Goal: Task Accomplishment & Management: Manage account settings

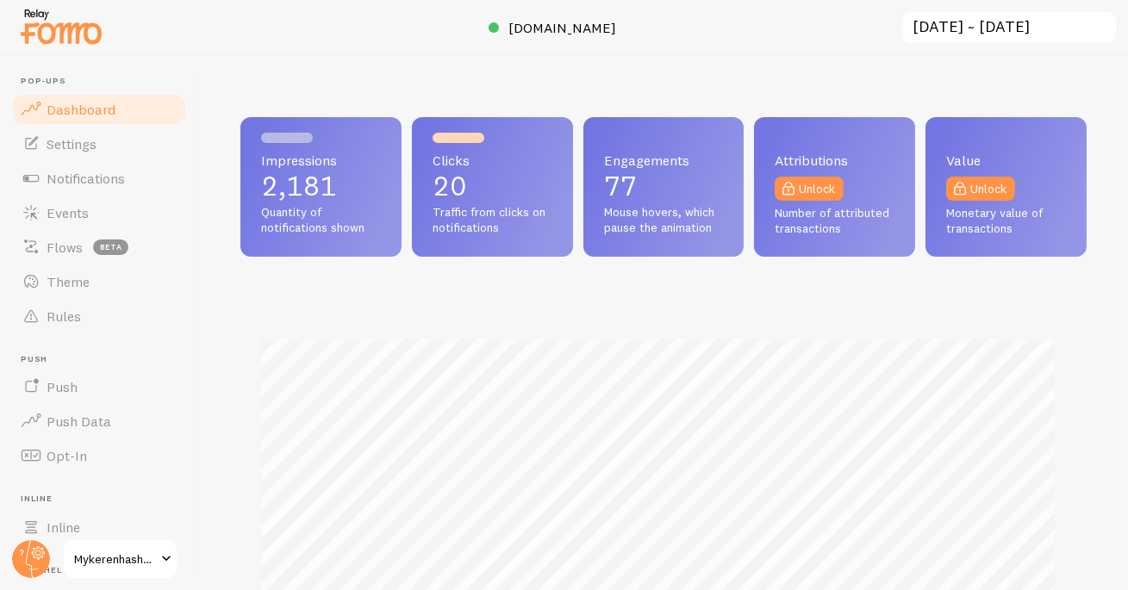
scroll to position [861110, 860729]
click at [64, 216] on span "Events" at bounding box center [68, 212] width 42 height 17
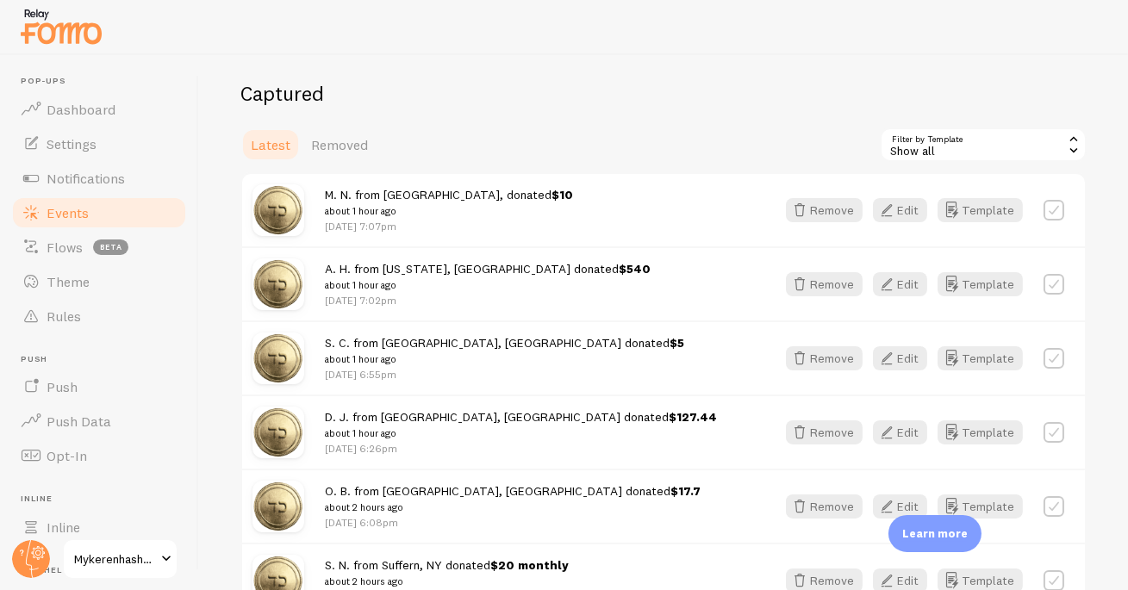
scroll to position [194, 0]
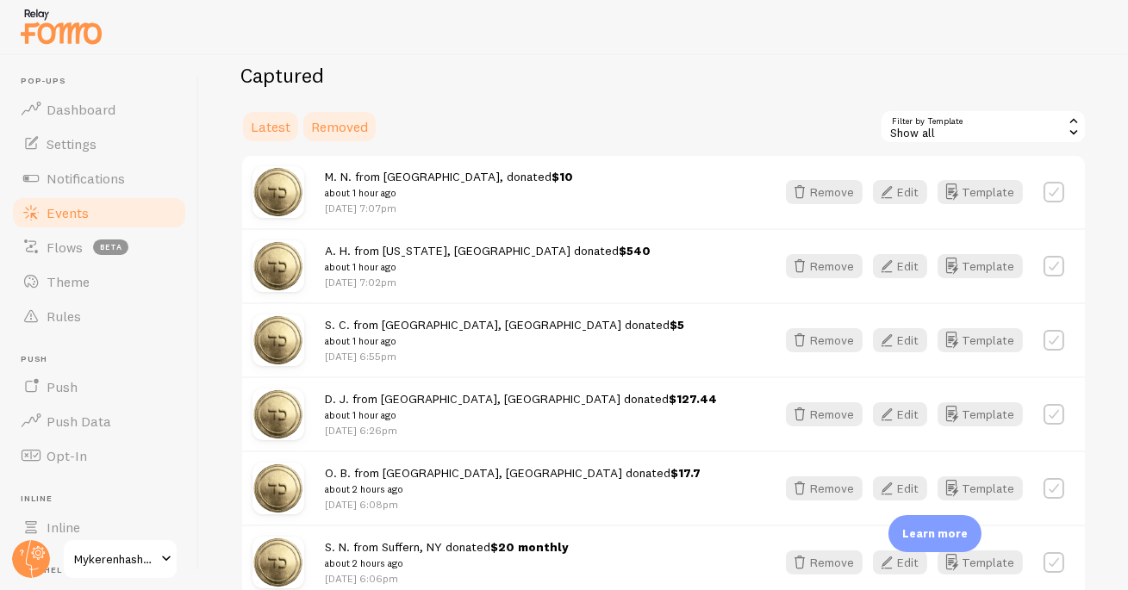
click at [330, 125] on span "Removed" at bounding box center [339, 126] width 57 height 17
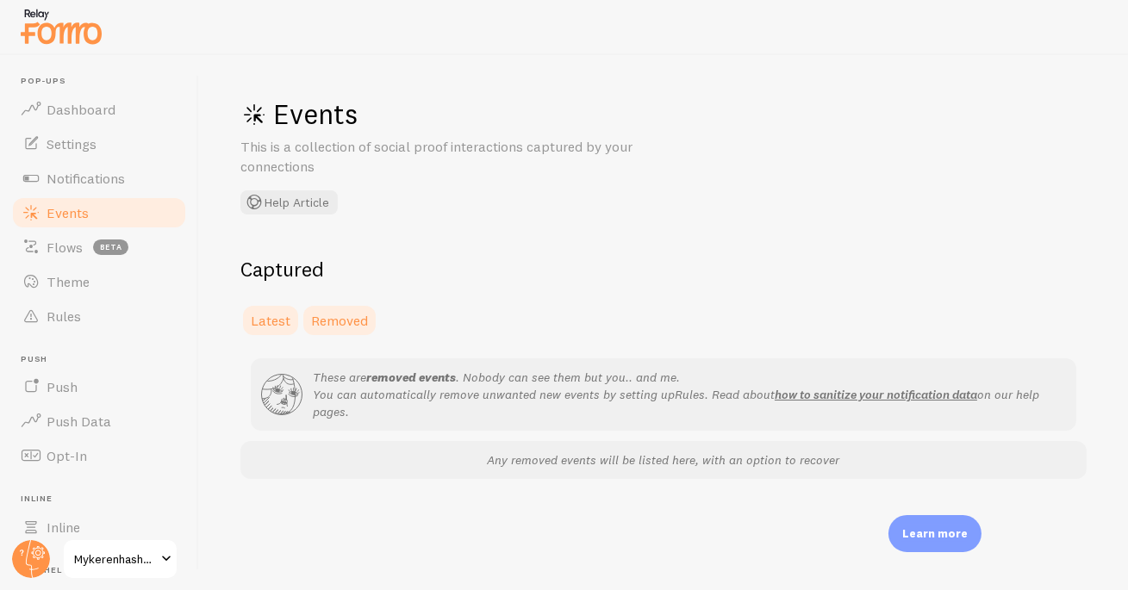
click at [274, 321] on span "Latest" at bounding box center [271, 320] width 40 height 17
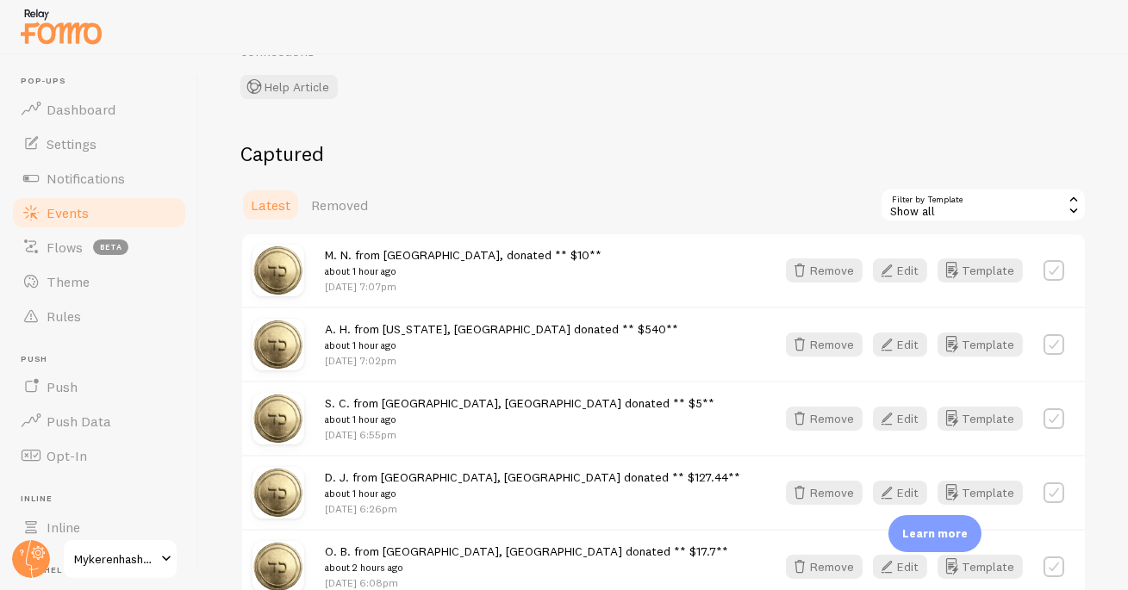
scroll to position [132, 0]
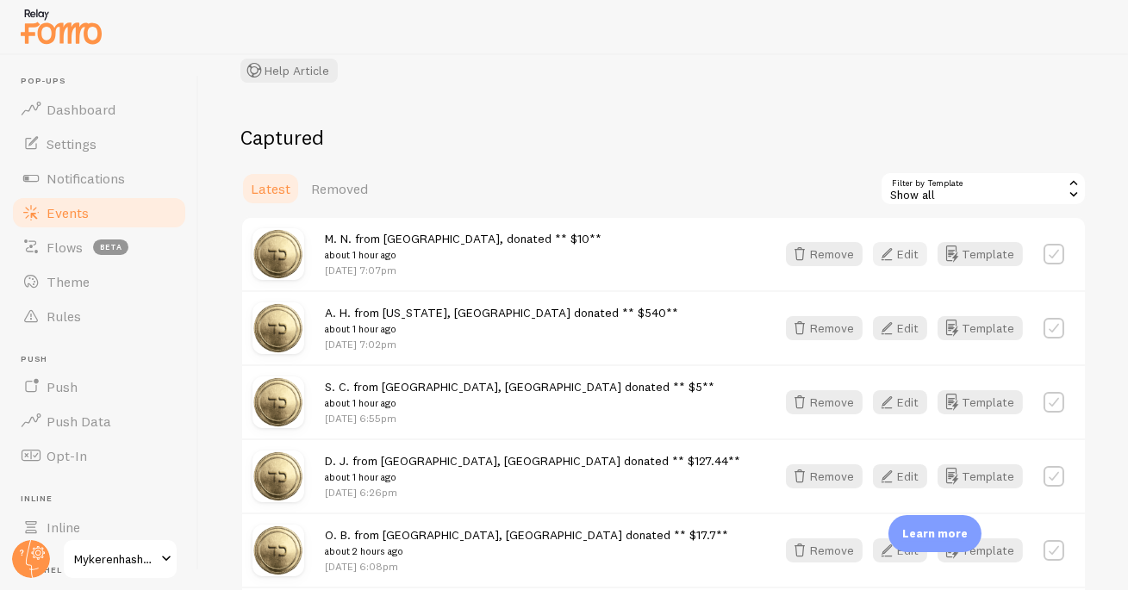
click at [876, 250] on icon "button" at bounding box center [886, 254] width 21 height 21
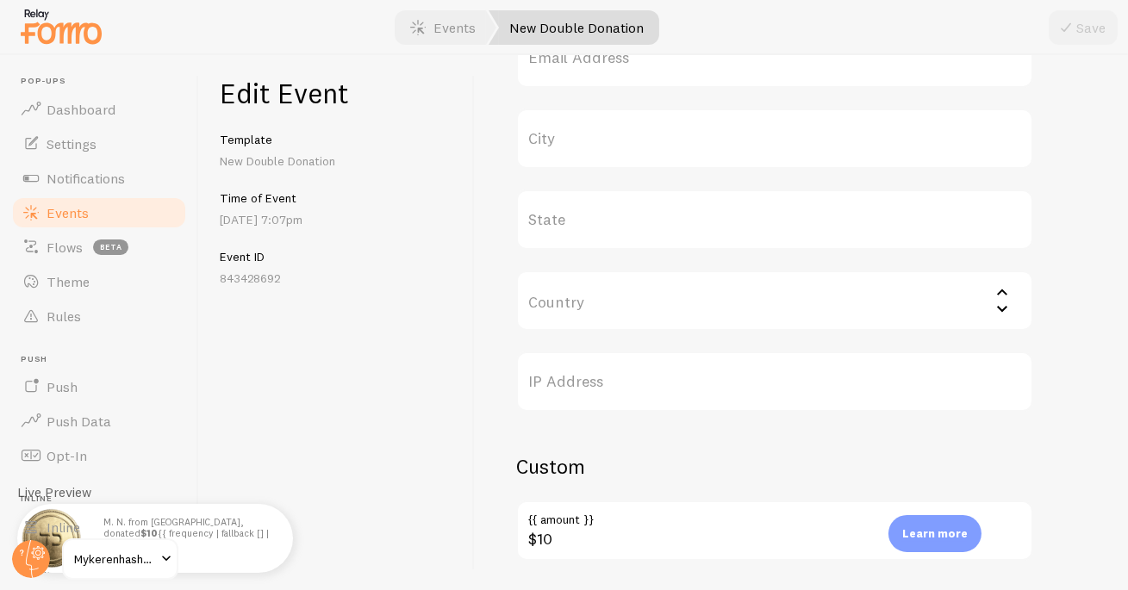
scroll to position [504, 0]
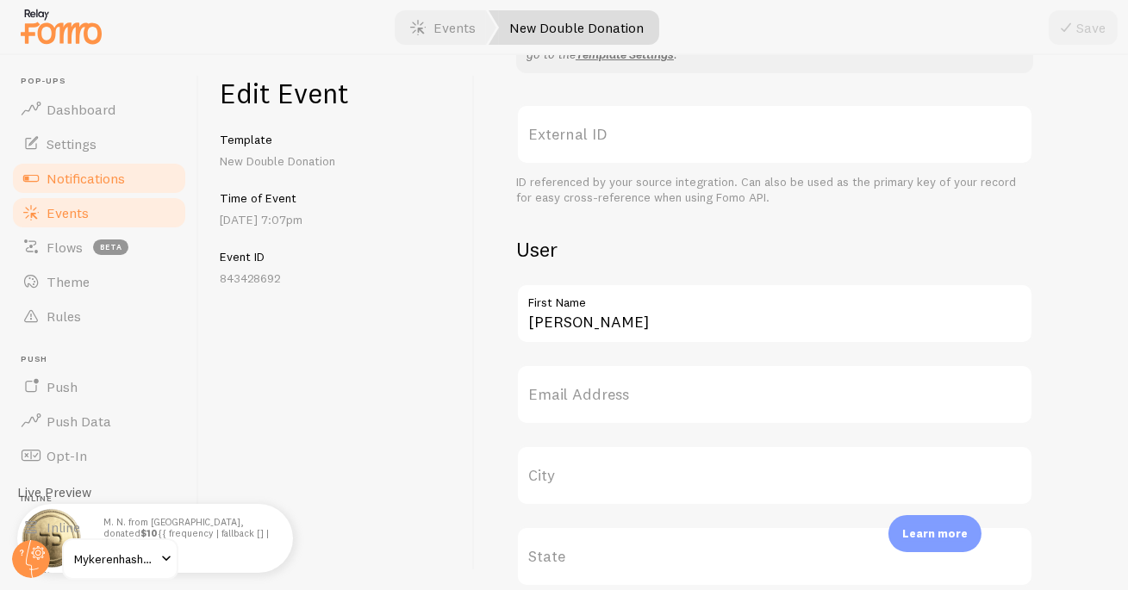
click at [68, 181] on span "Notifications" at bounding box center [86, 178] width 78 height 17
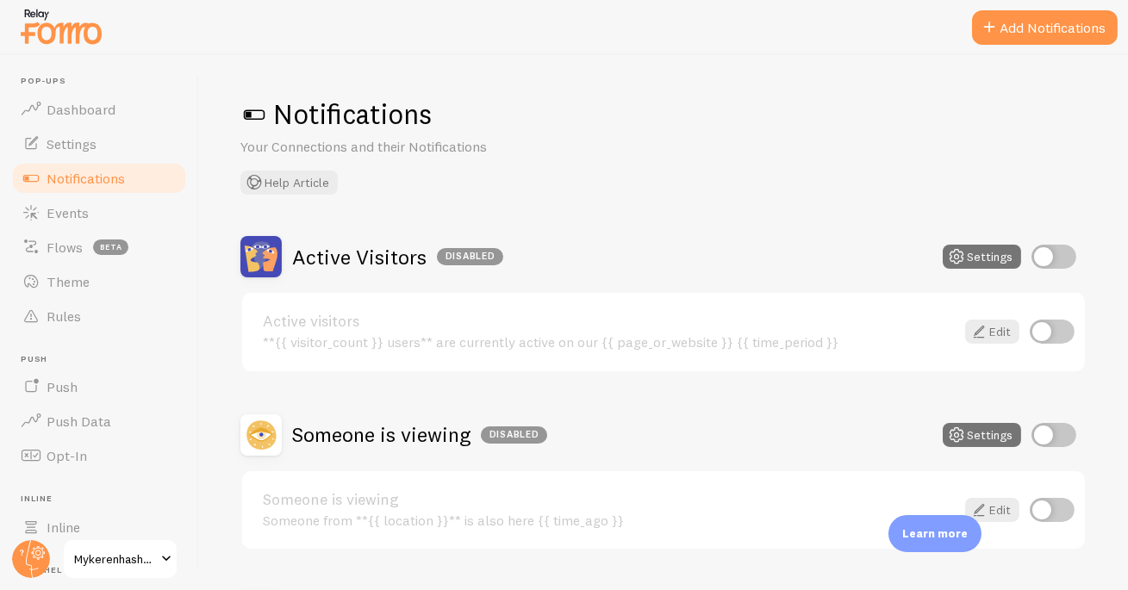
scroll to position [219, 0]
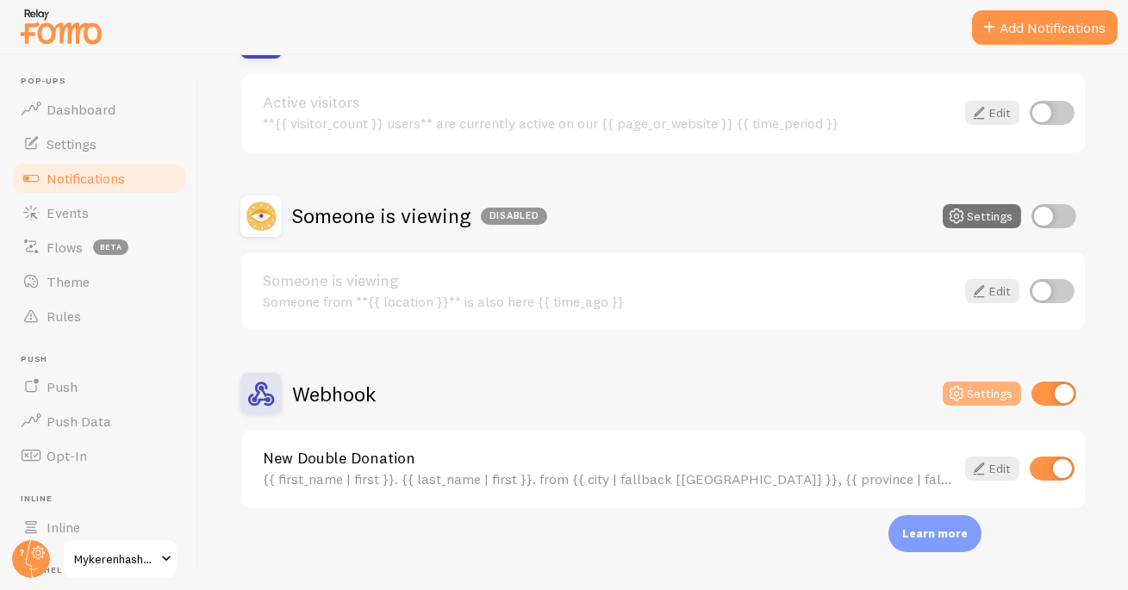
click at [991, 389] on button "Settings" at bounding box center [982, 394] width 78 height 24
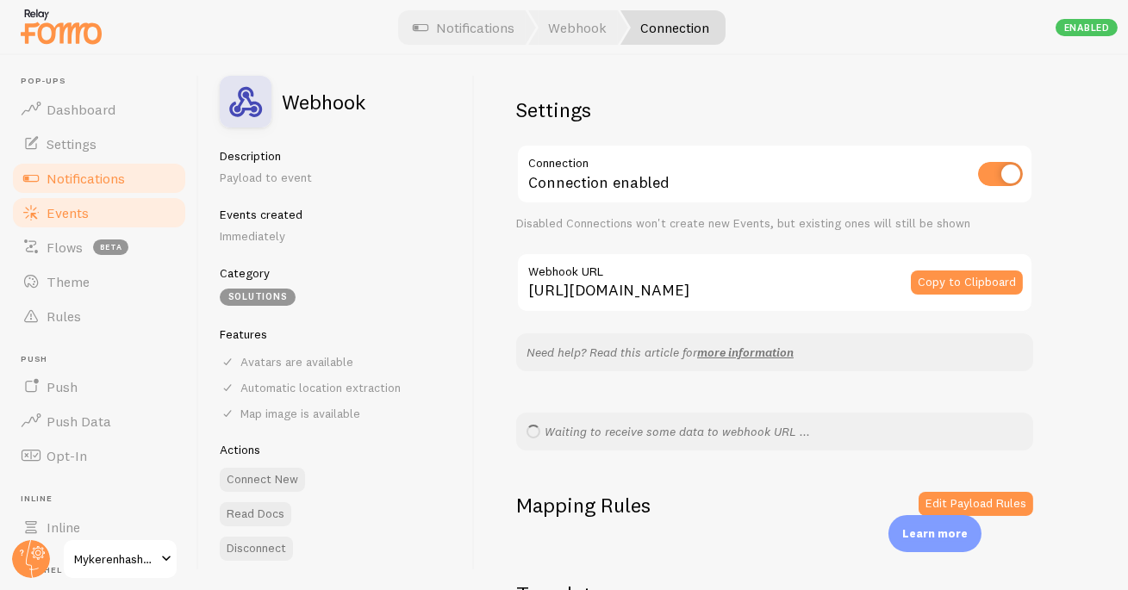
click at [75, 208] on span "Events" at bounding box center [68, 212] width 42 height 17
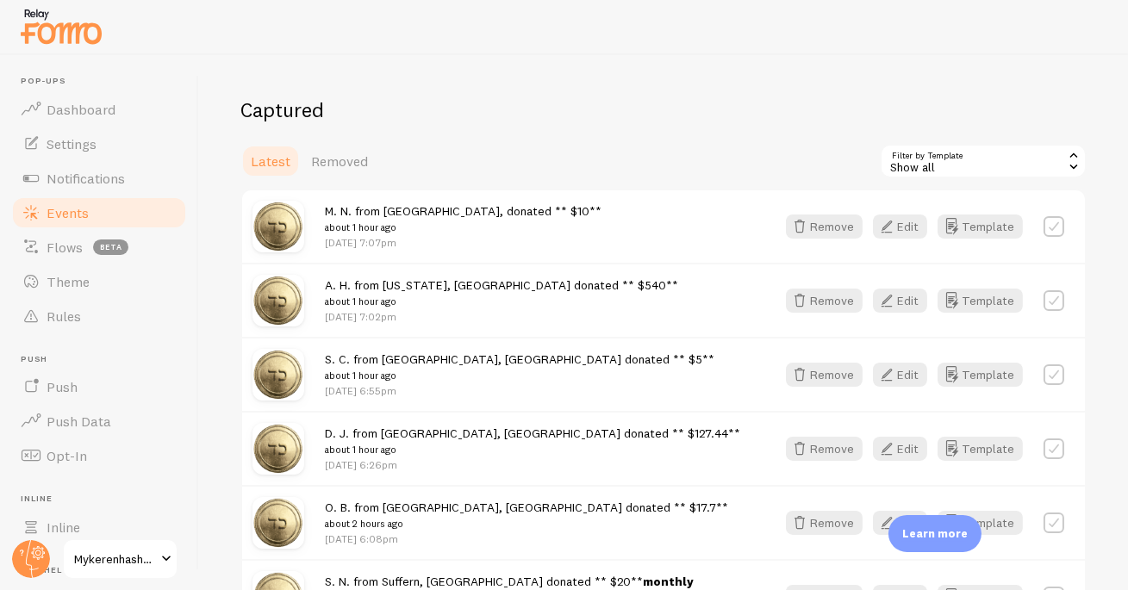
scroll to position [173, 0]
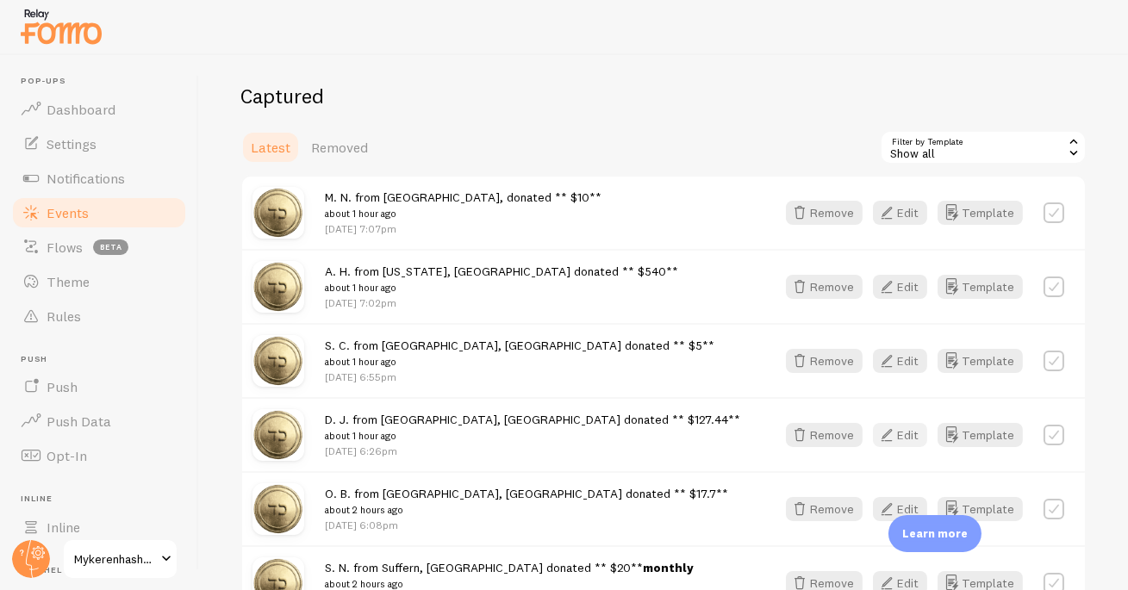
click at [902, 433] on button "Edit" at bounding box center [900, 435] width 54 height 24
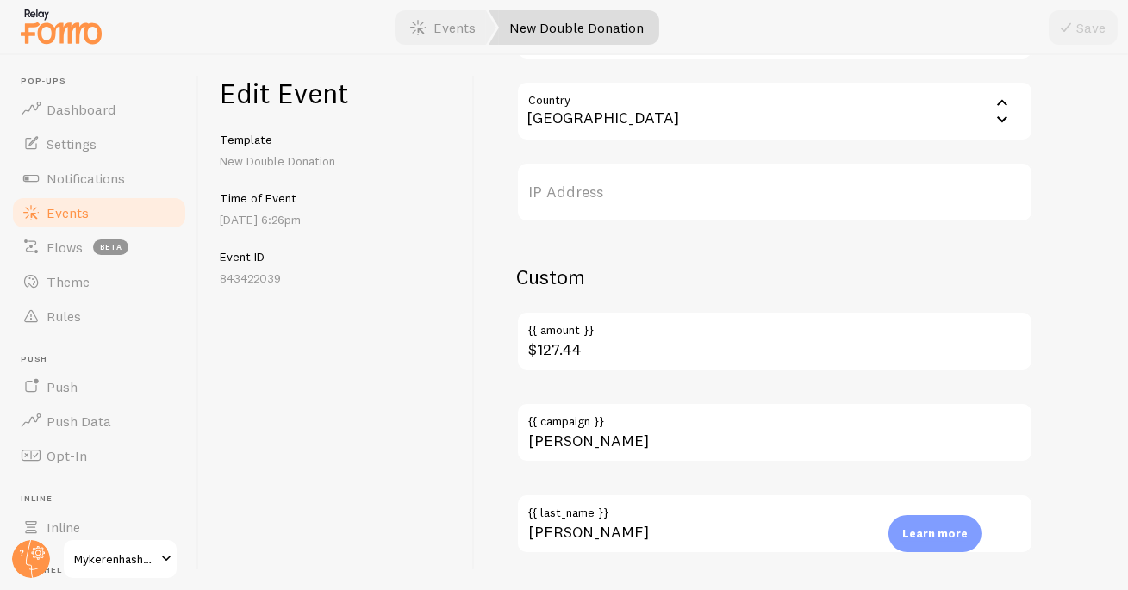
scroll to position [1076, 0]
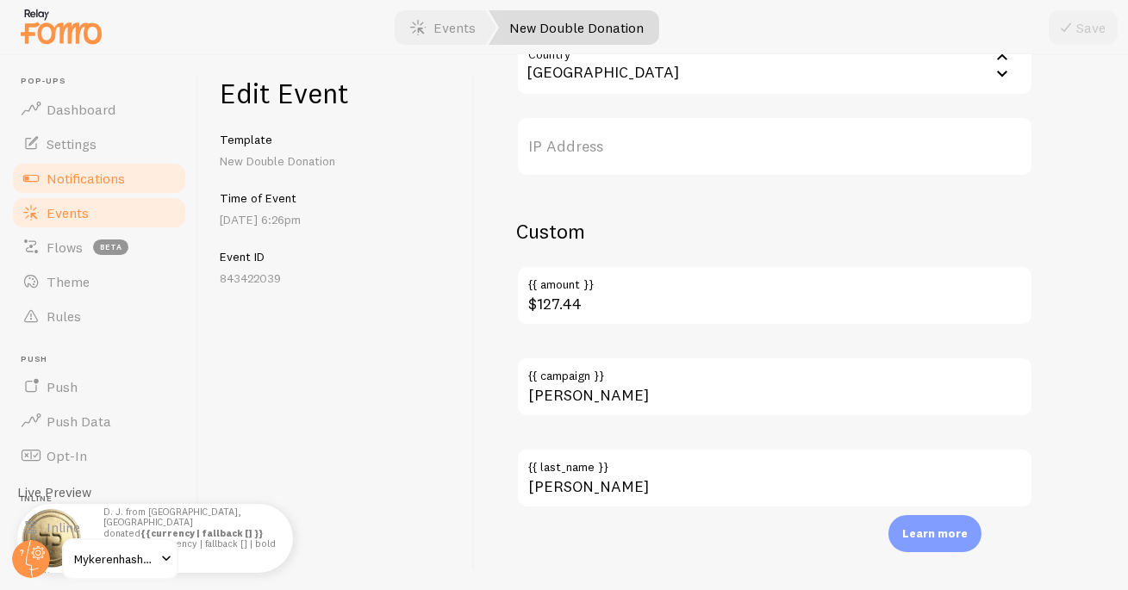
click at [84, 175] on span "Notifications" at bounding box center [86, 178] width 78 height 17
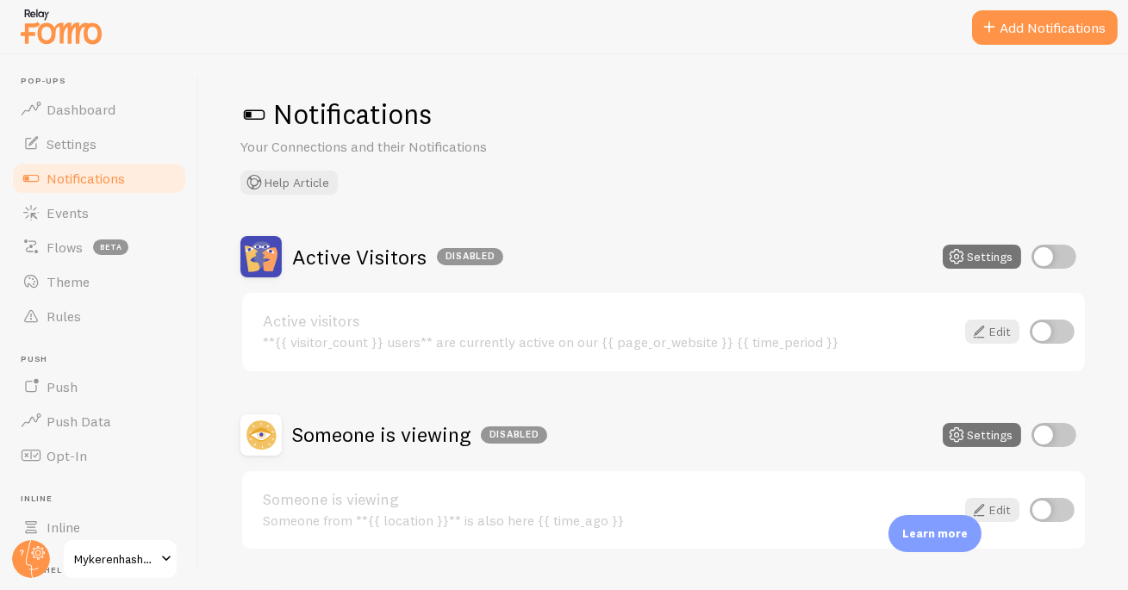
scroll to position [219, 0]
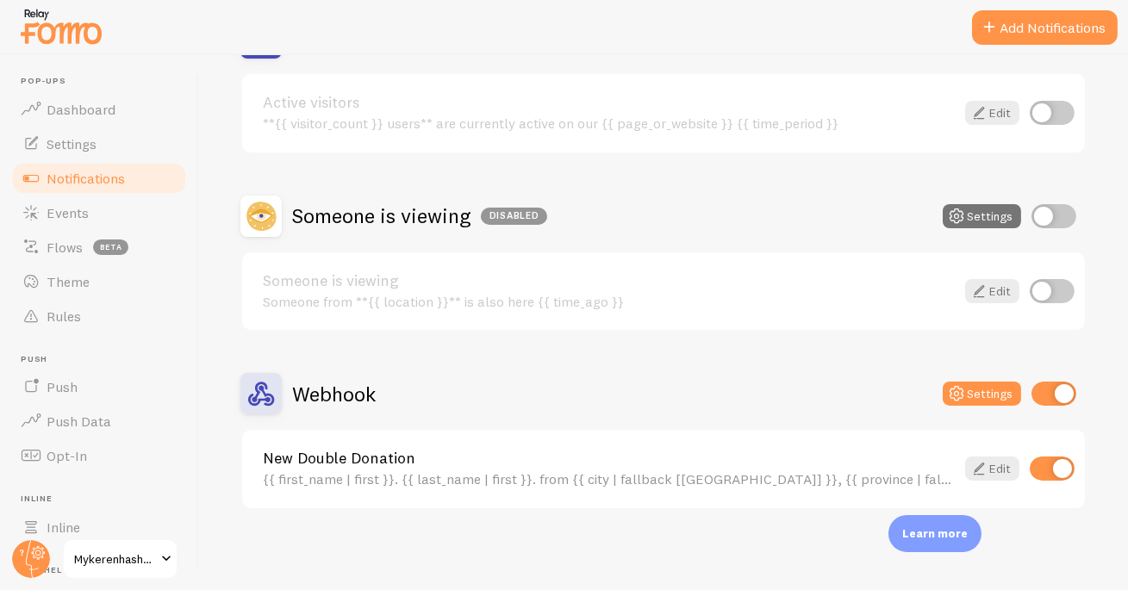
click at [343, 386] on h2 "Webhook" at bounding box center [334, 394] width 84 height 27
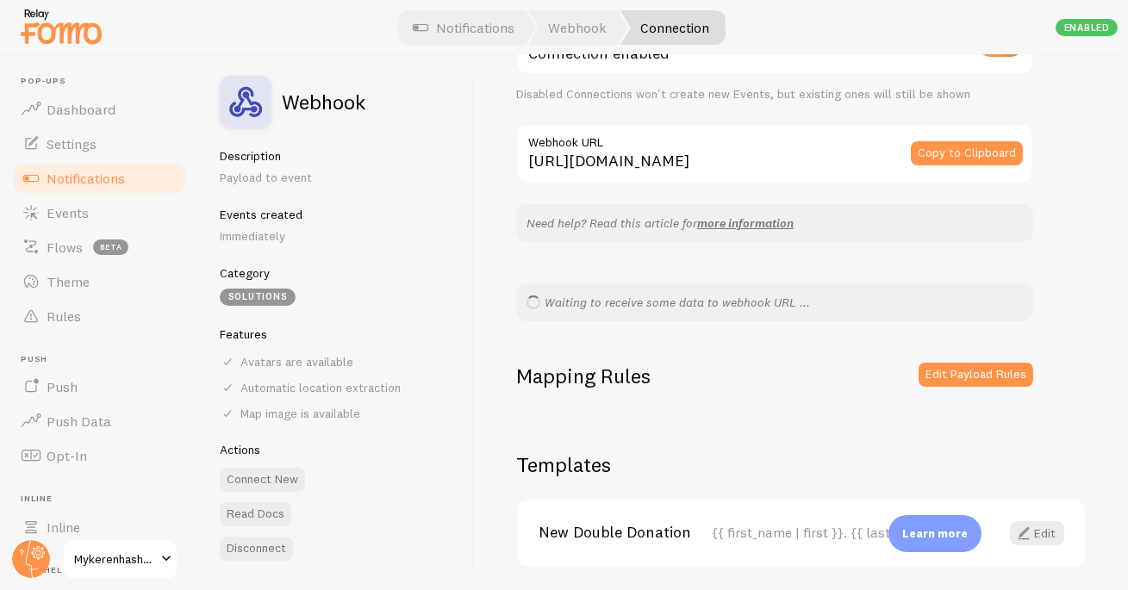
scroll to position [146, 0]
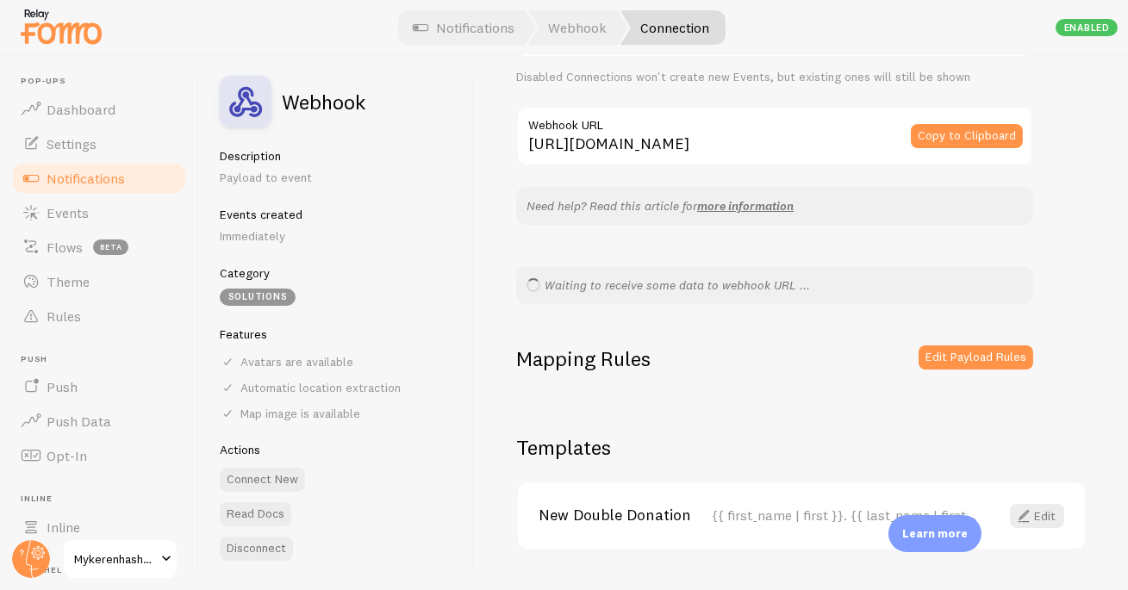
click at [700, 278] on div "Waiting to receive some data to webhook URL ..." at bounding box center [774, 285] width 517 height 38
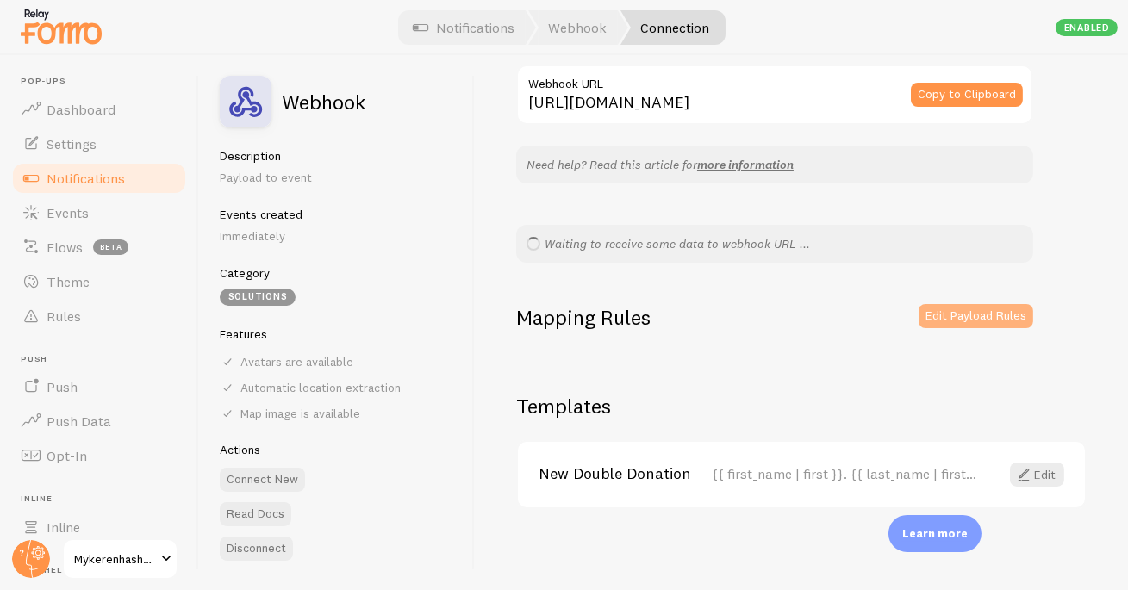
click at [944, 325] on button "Edit Payload Rules" at bounding box center [975, 316] width 115 height 24
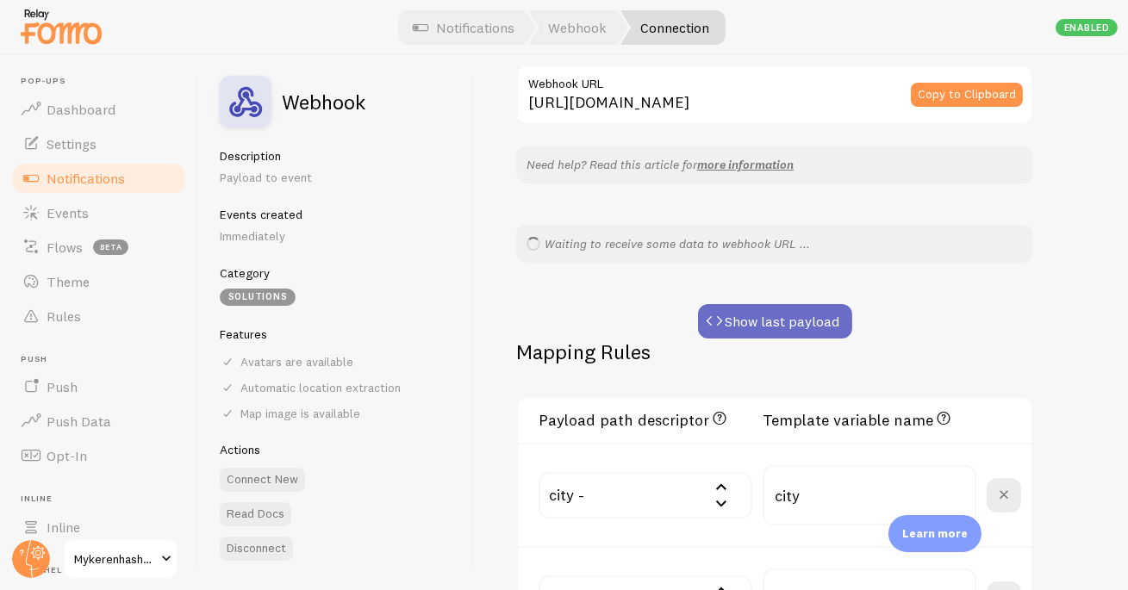
click at [774, 328] on button "Show last payload" at bounding box center [775, 321] width 154 height 34
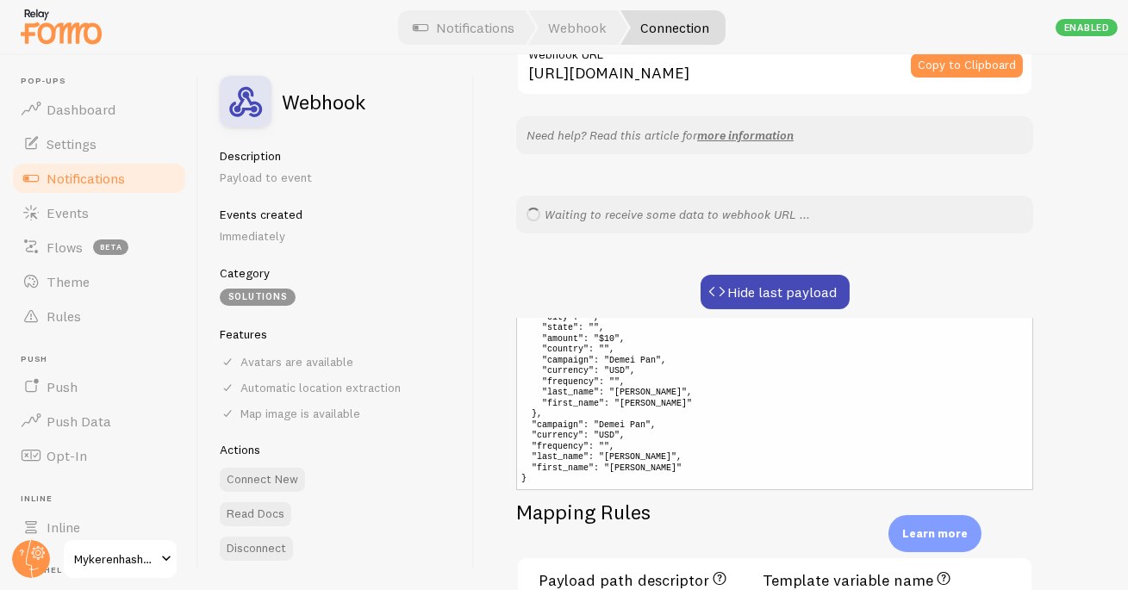
scroll to position [228, 0]
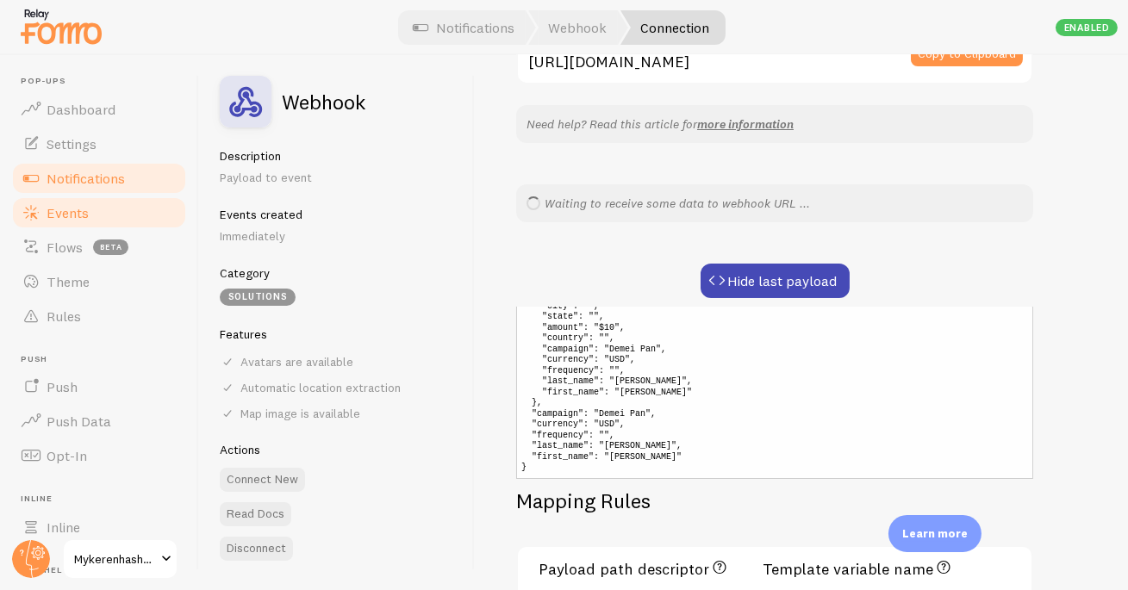
click at [63, 208] on span "Events" at bounding box center [68, 212] width 42 height 17
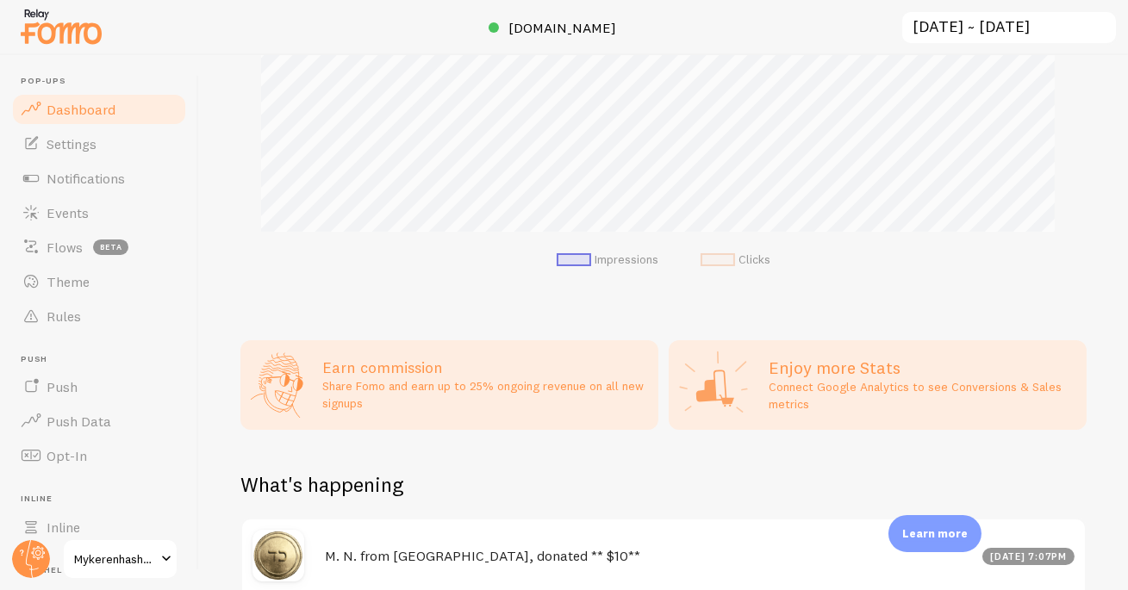
scroll to position [599, 0]
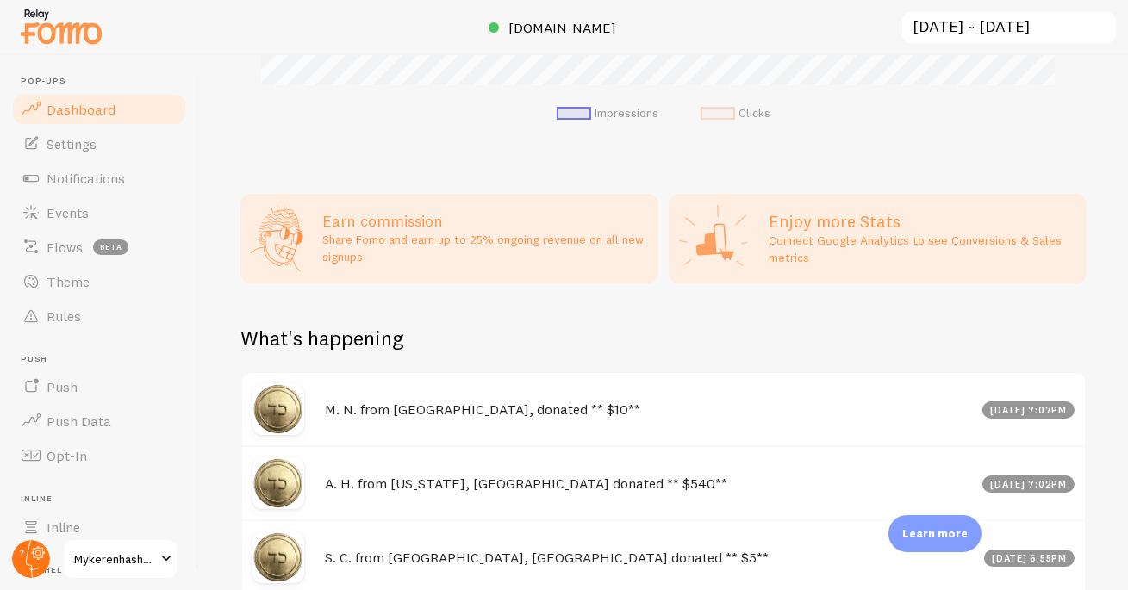
click at [29, 559] on circle at bounding box center [31, 559] width 38 height 38
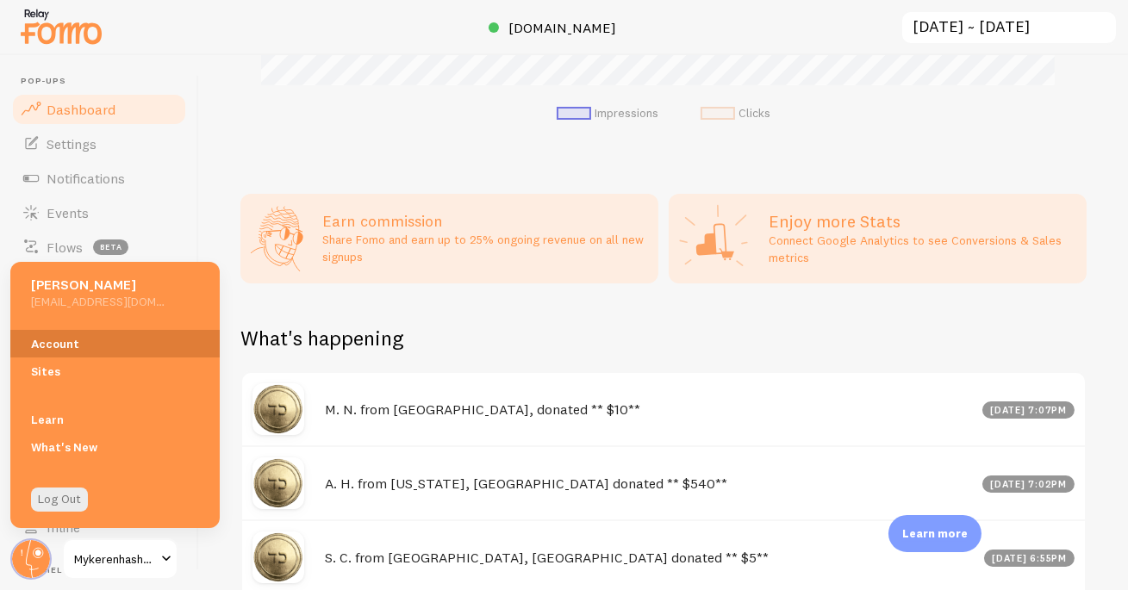
click at [76, 345] on link "Account" at bounding box center [114, 344] width 209 height 28
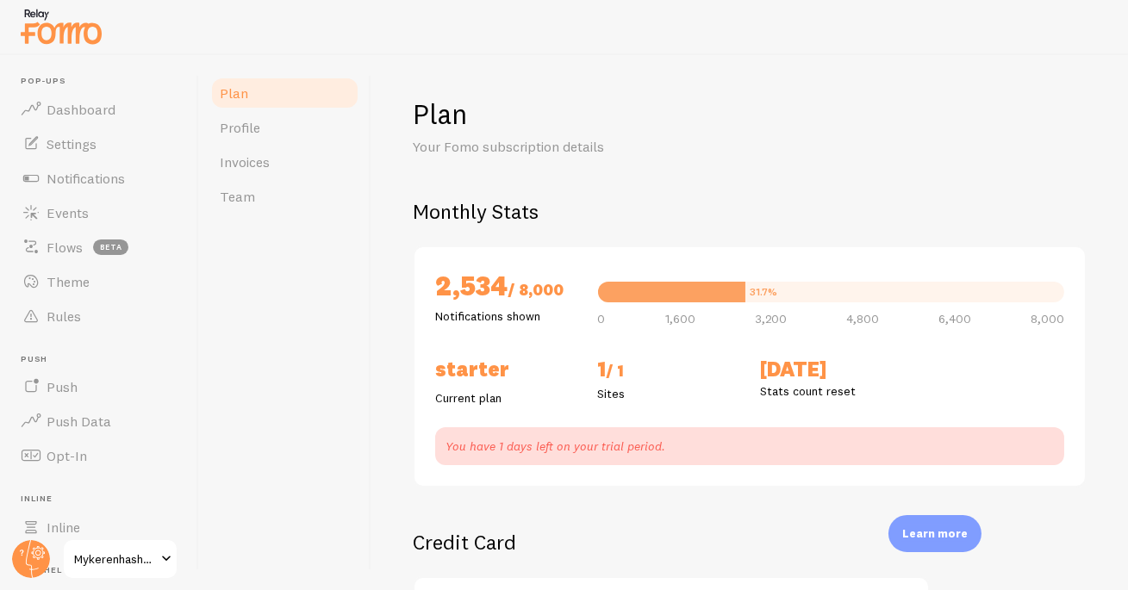
checkbox input "true"
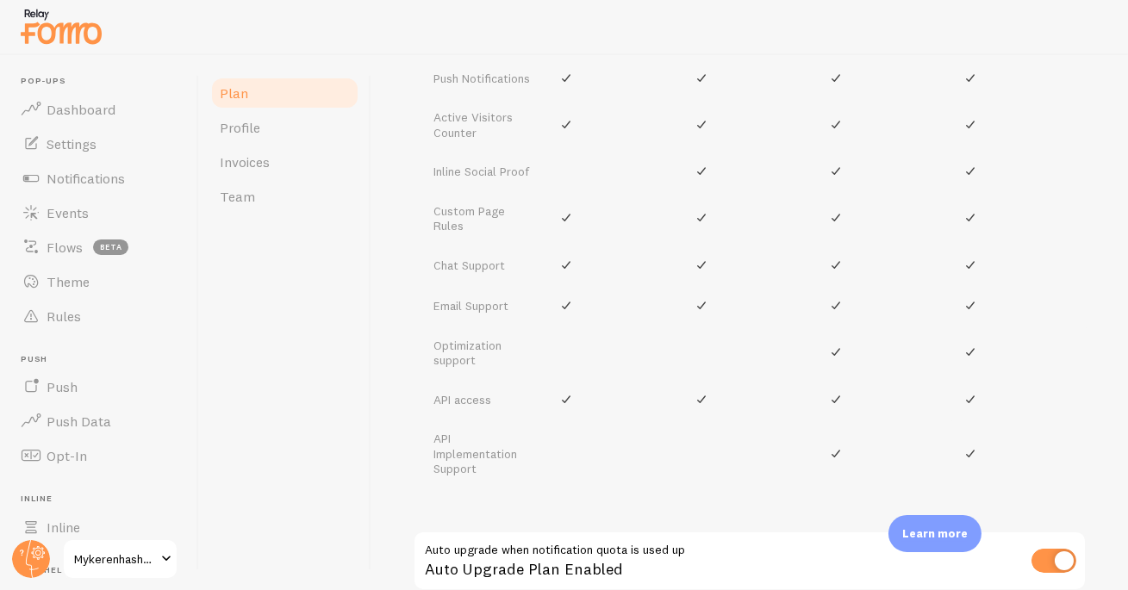
scroll to position [950, 0]
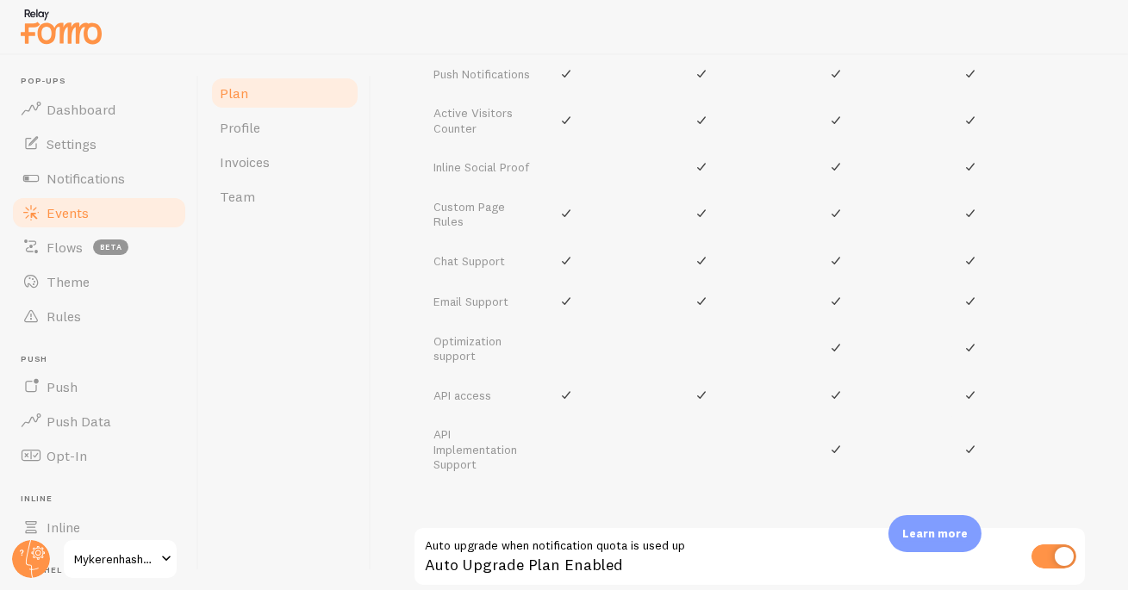
click at [81, 208] on span "Events" at bounding box center [68, 212] width 42 height 17
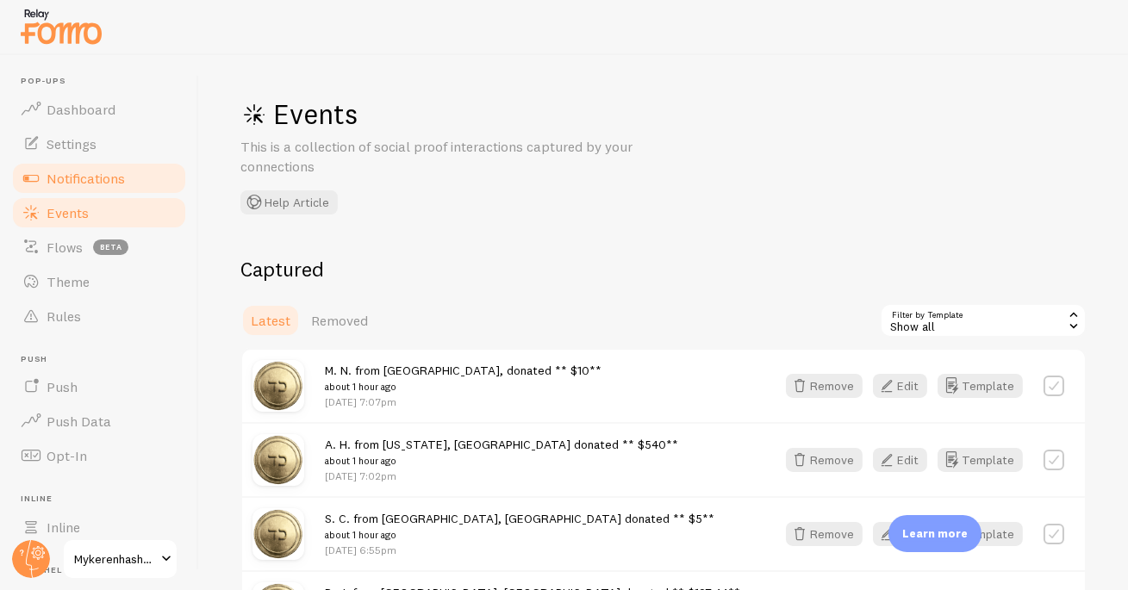
click at [78, 170] on span "Notifications" at bounding box center [86, 178] width 78 height 17
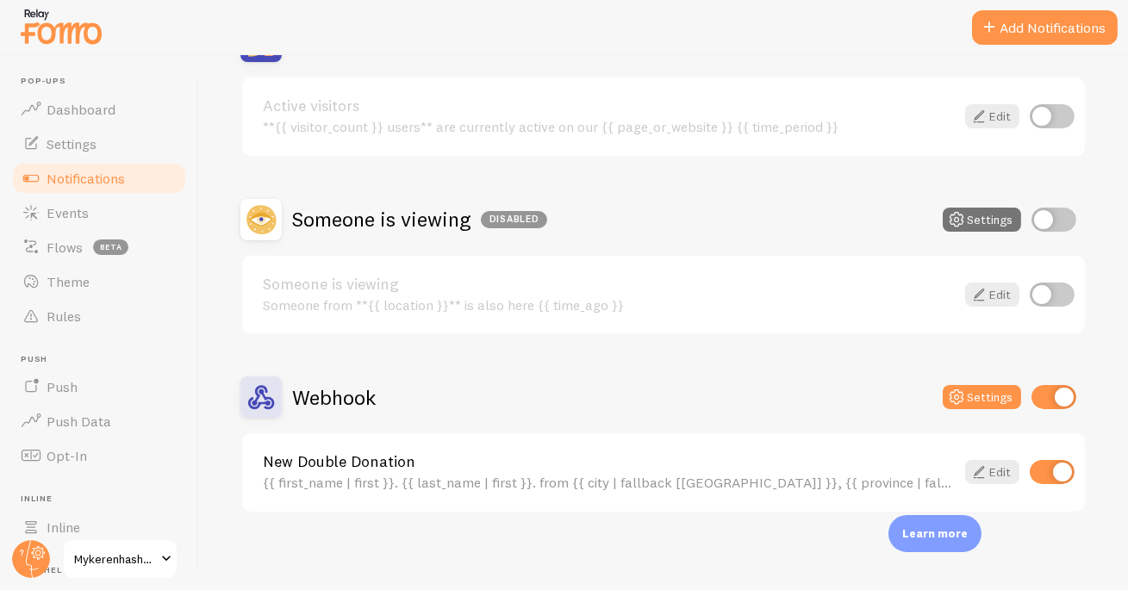
scroll to position [219, 0]
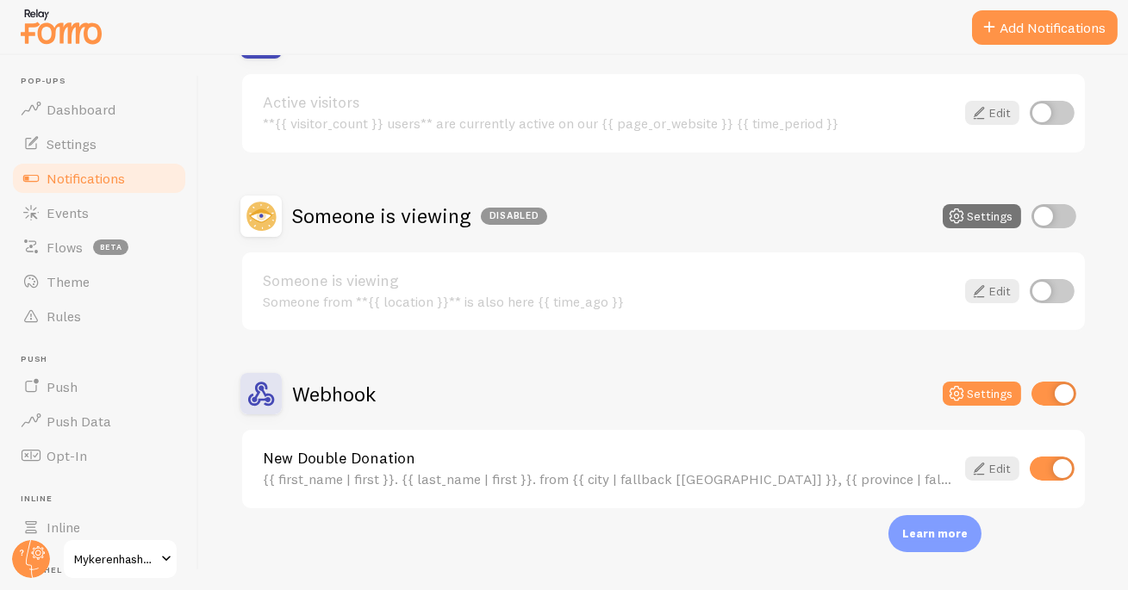
click at [329, 387] on h2 "Webhook" at bounding box center [334, 394] width 84 height 27
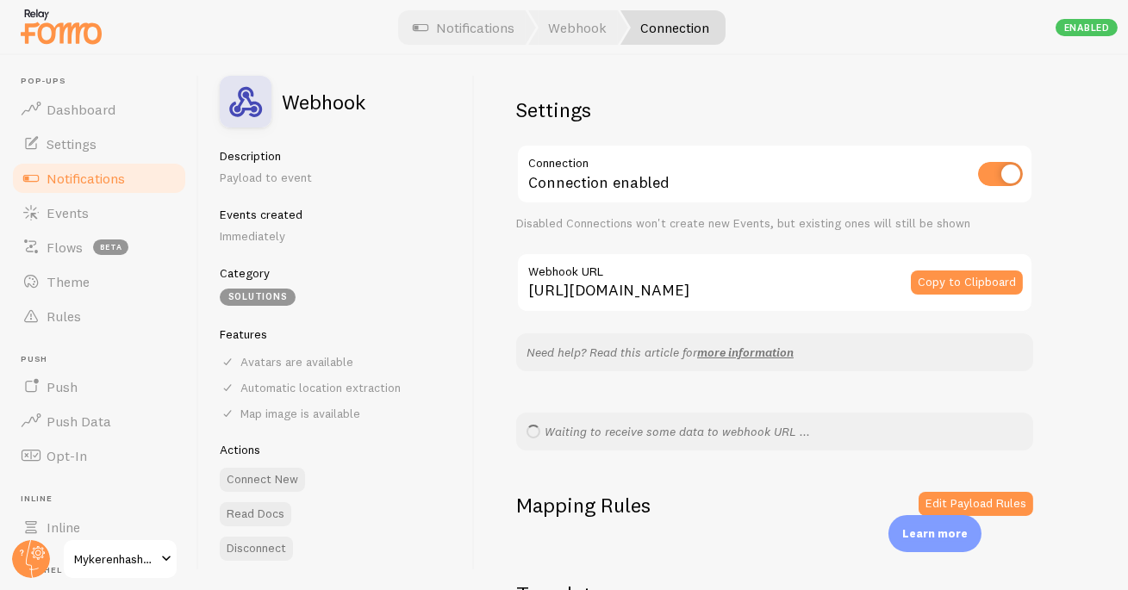
click at [561, 430] on div "Waiting to receive some data to webhook URL ..." at bounding box center [774, 432] width 517 height 38
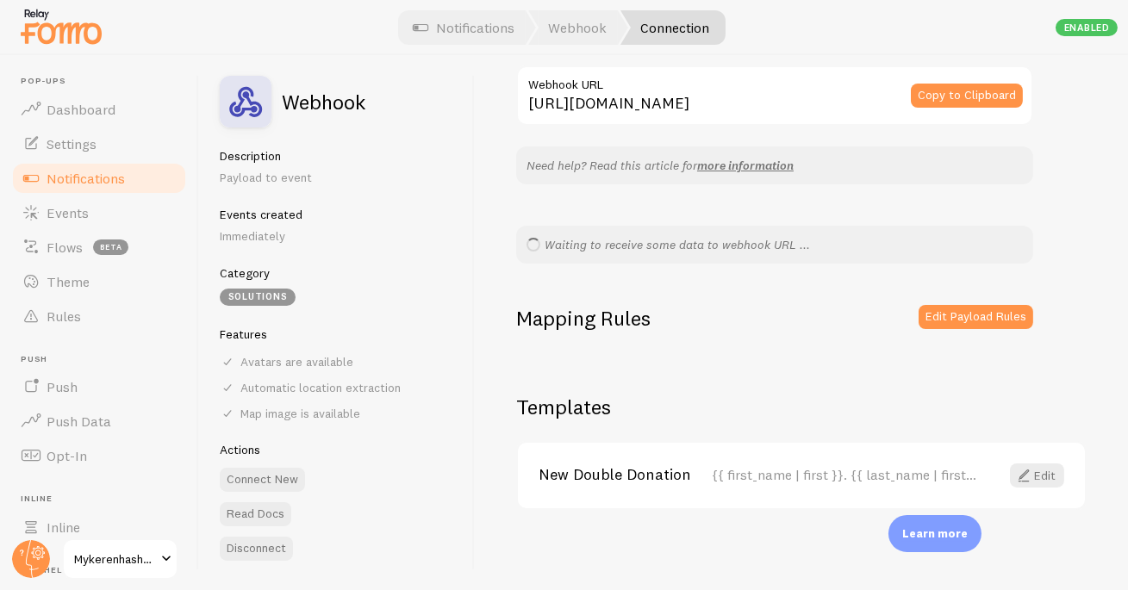
scroll to position [188, 0]
click at [944, 310] on button "Edit Payload Rules" at bounding box center [975, 316] width 115 height 24
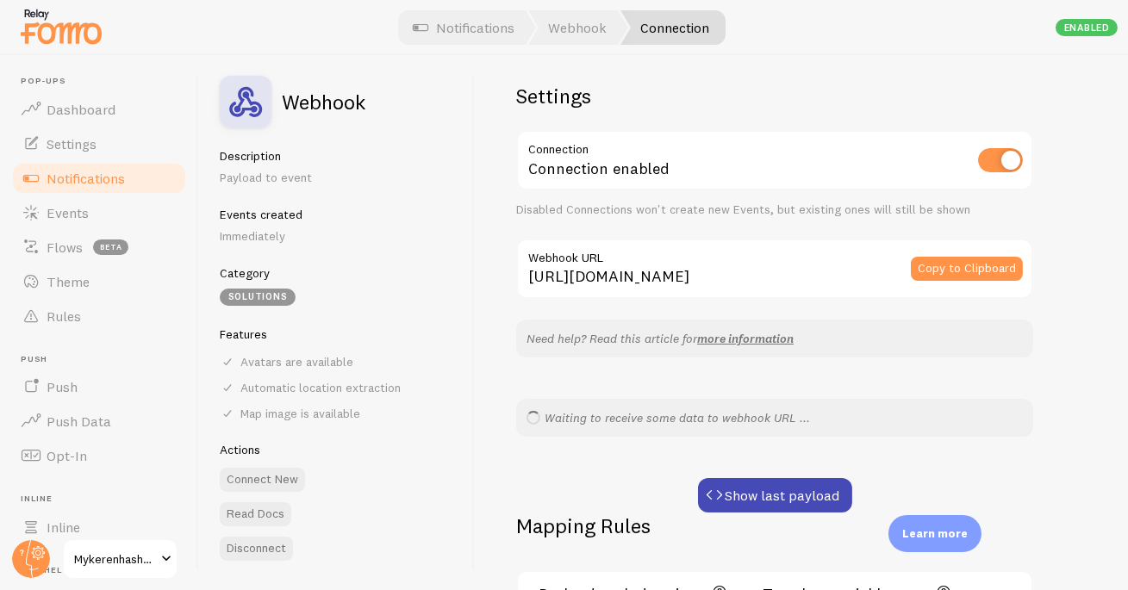
scroll to position [34, 0]
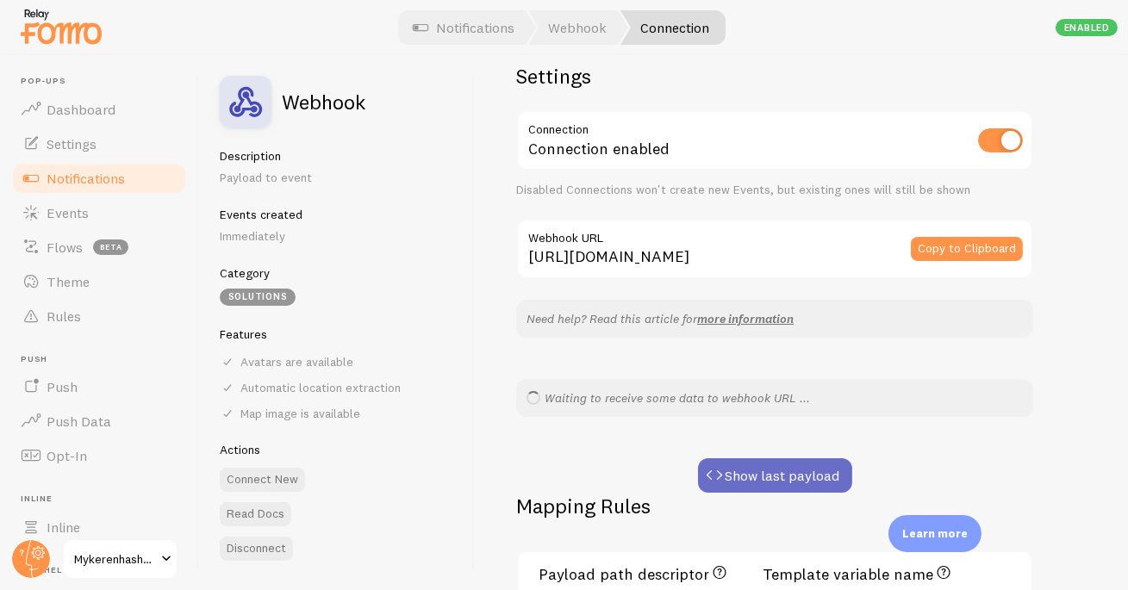
click at [808, 465] on button "Show last payload" at bounding box center [775, 475] width 154 height 34
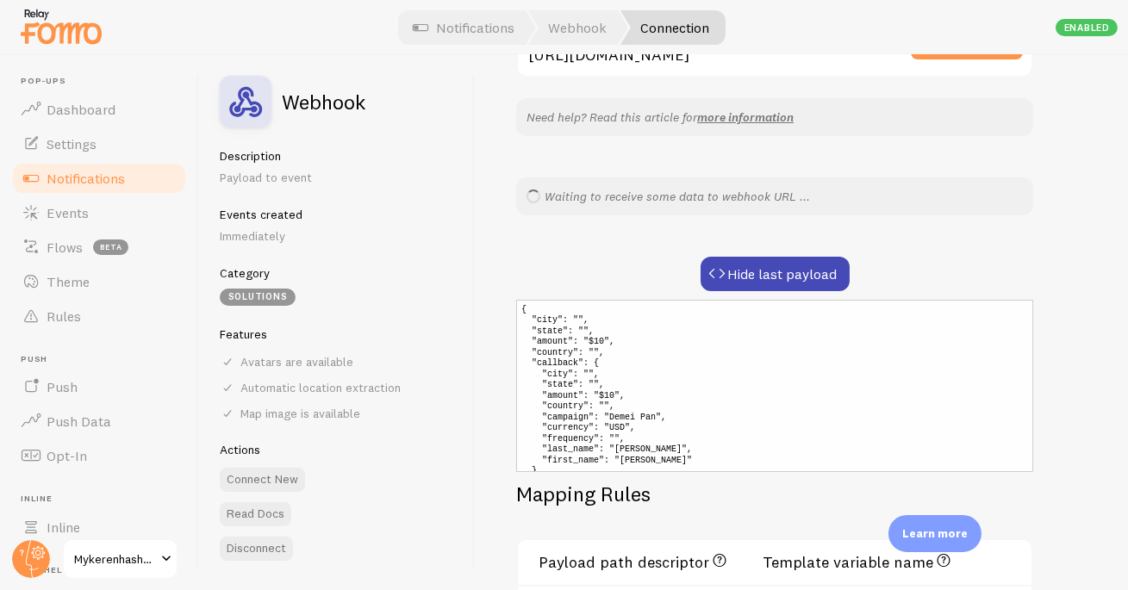
scroll to position [307, 0]
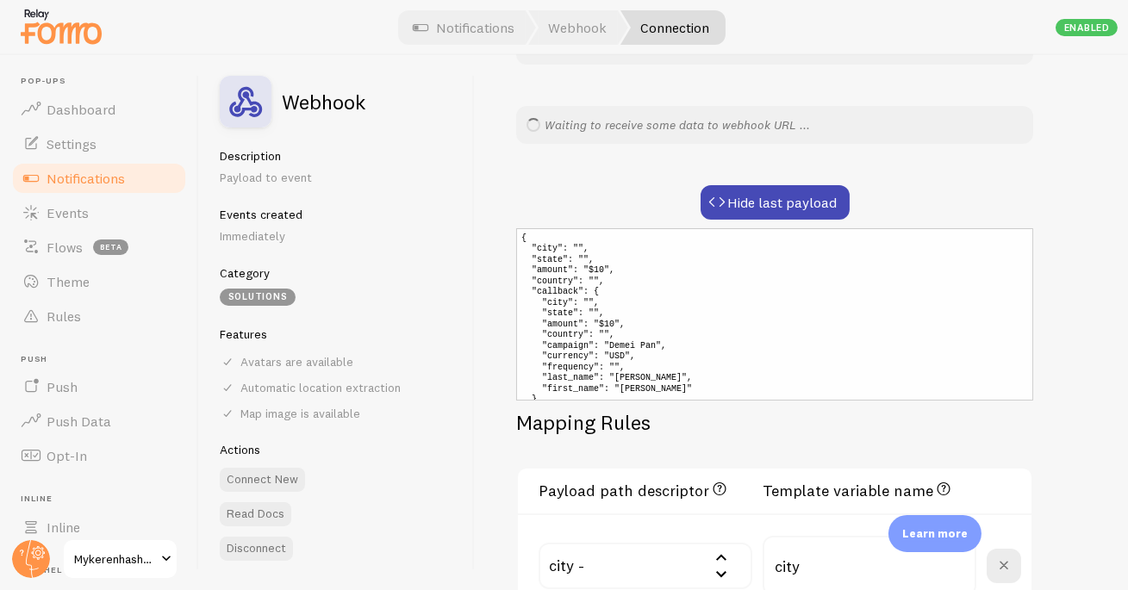
click at [677, 309] on pre "{ "city": "", "state": "", "amount": "$10", "country": "", "callback": { "city"…" at bounding box center [774, 314] width 517 height 172
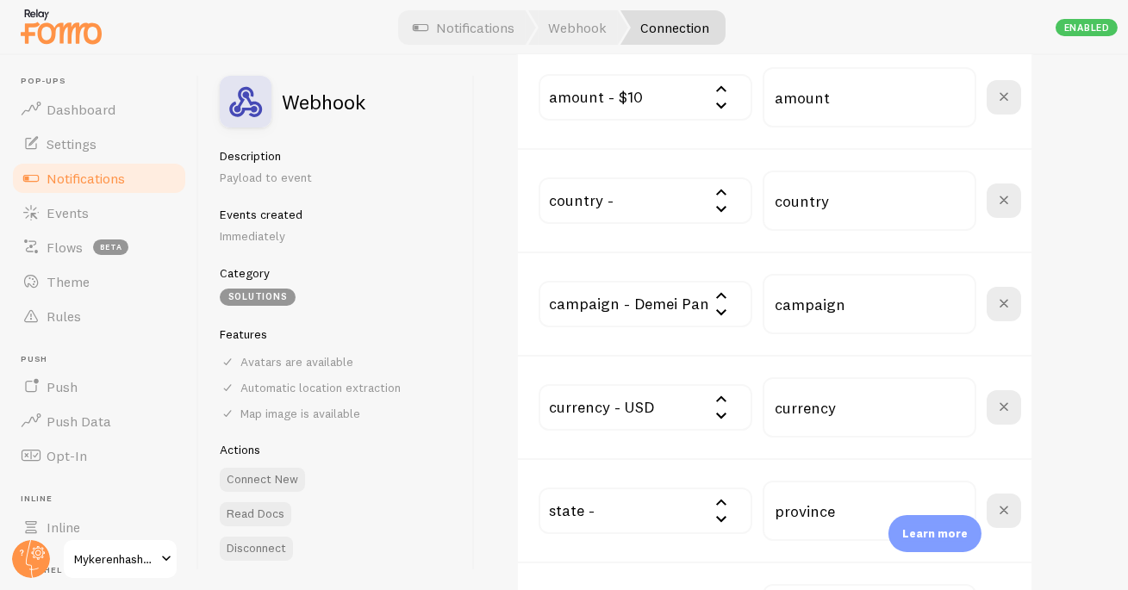
scroll to position [1453, 0]
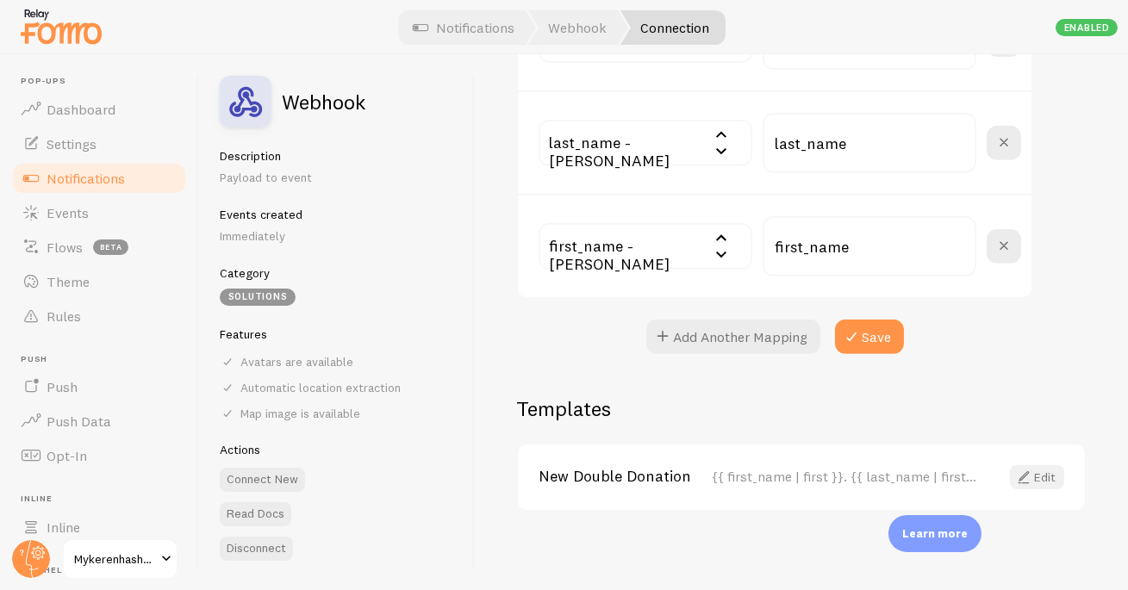
click at [1026, 471] on link "Edit" at bounding box center [1037, 477] width 54 height 24
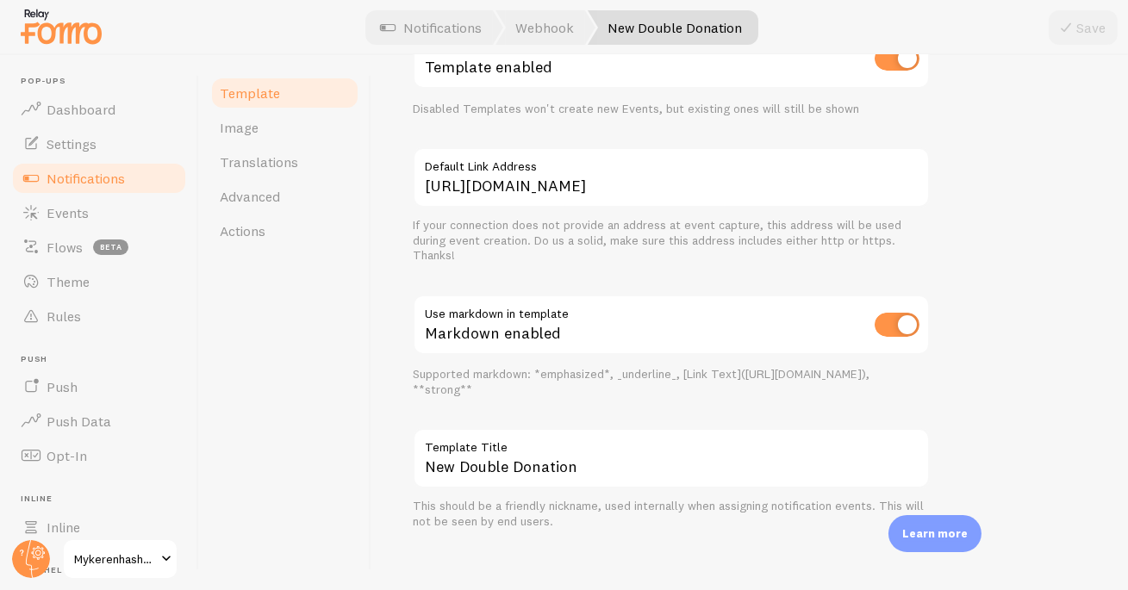
scroll to position [731, 0]
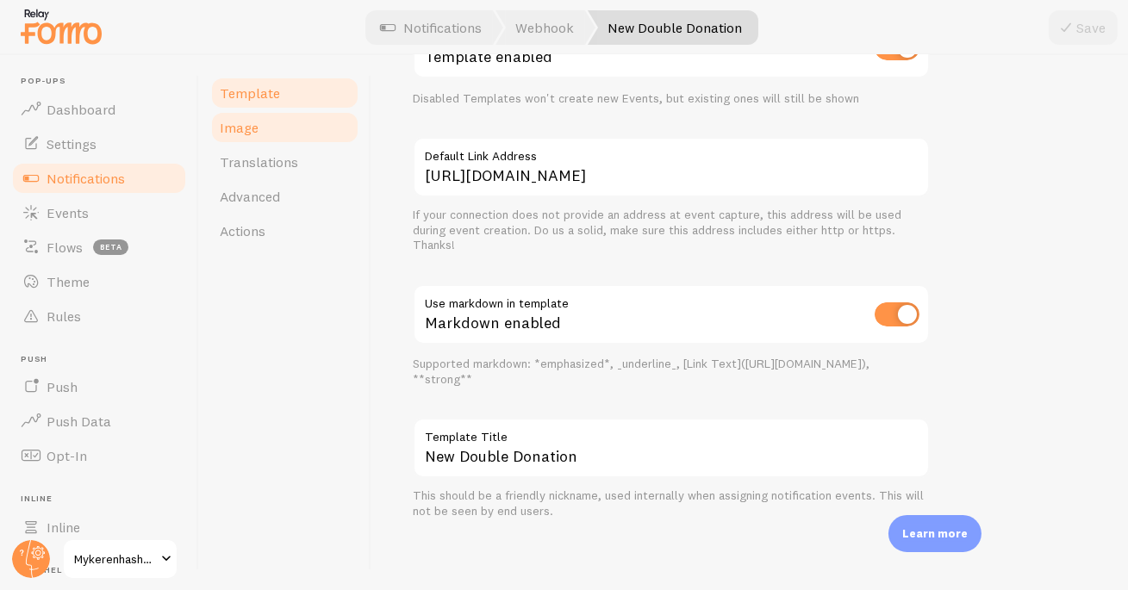
click at [252, 125] on span "Image" at bounding box center [239, 127] width 39 height 17
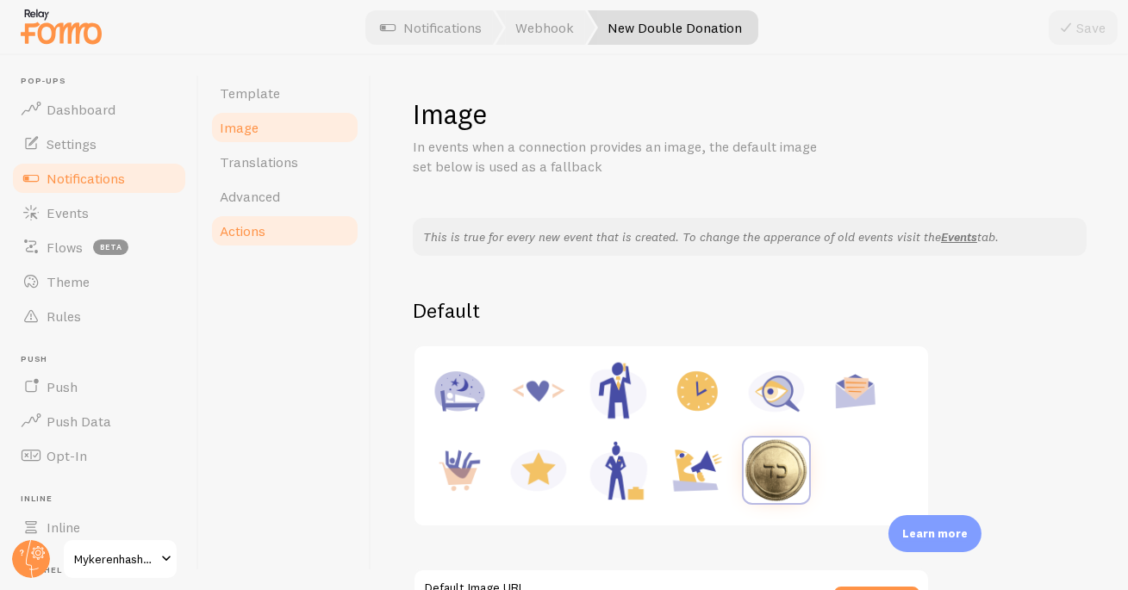
click at [270, 227] on link "Actions" at bounding box center [284, 231] width 151 height 34
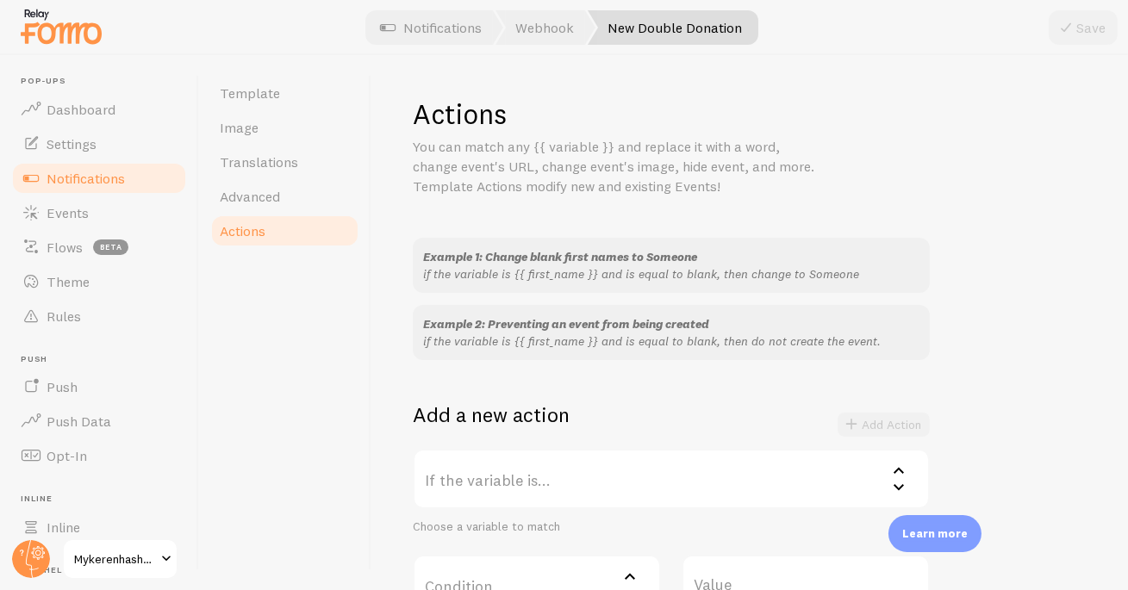
scroll to position [304, 0]
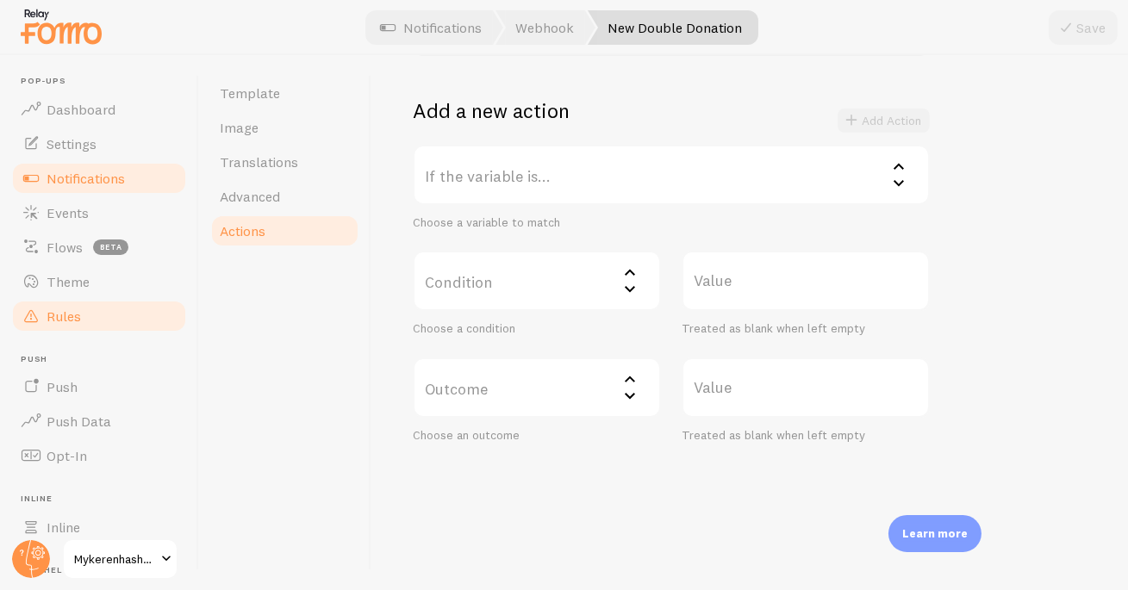
click at [104, 314] on link "Rules" at bounding box center [98, 316] width 177 height 34
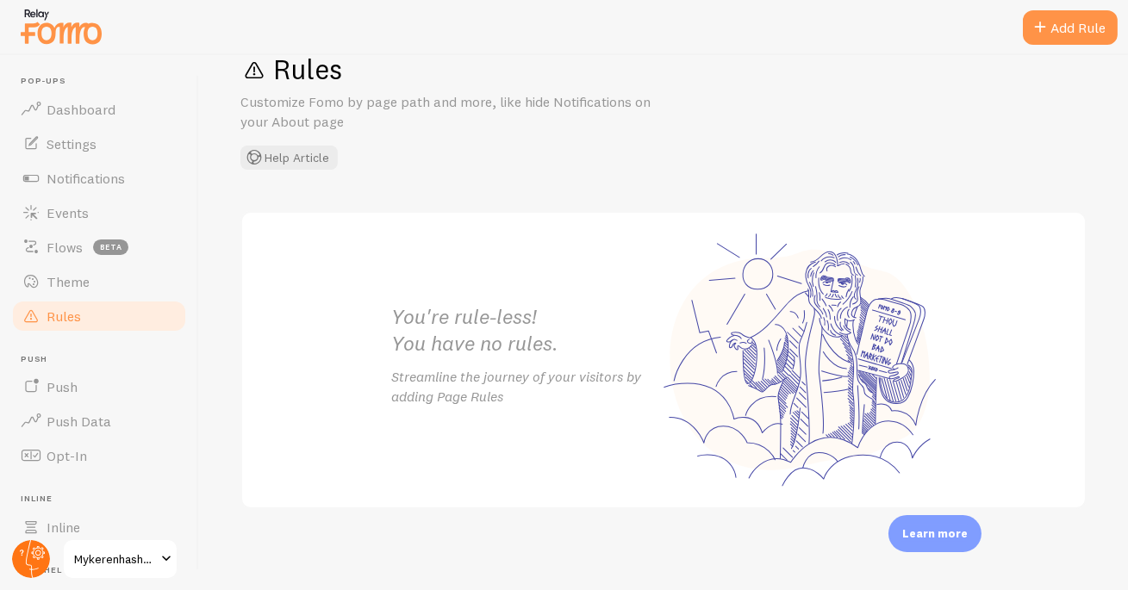
click at [35, 563] on circle at bounding box center [31, 559] width 38 height 38
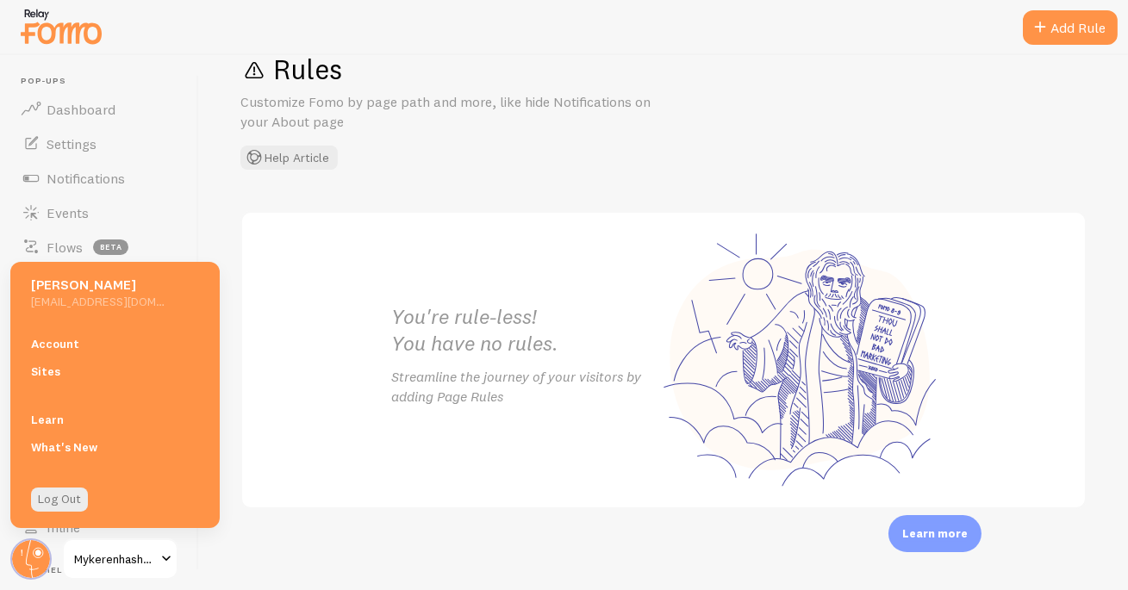
click at [370, 386] on div "You're rule-less! You have no rules. Streamline the journey of your visitors by…" at bounding box center [663, 360] width 586 height 295
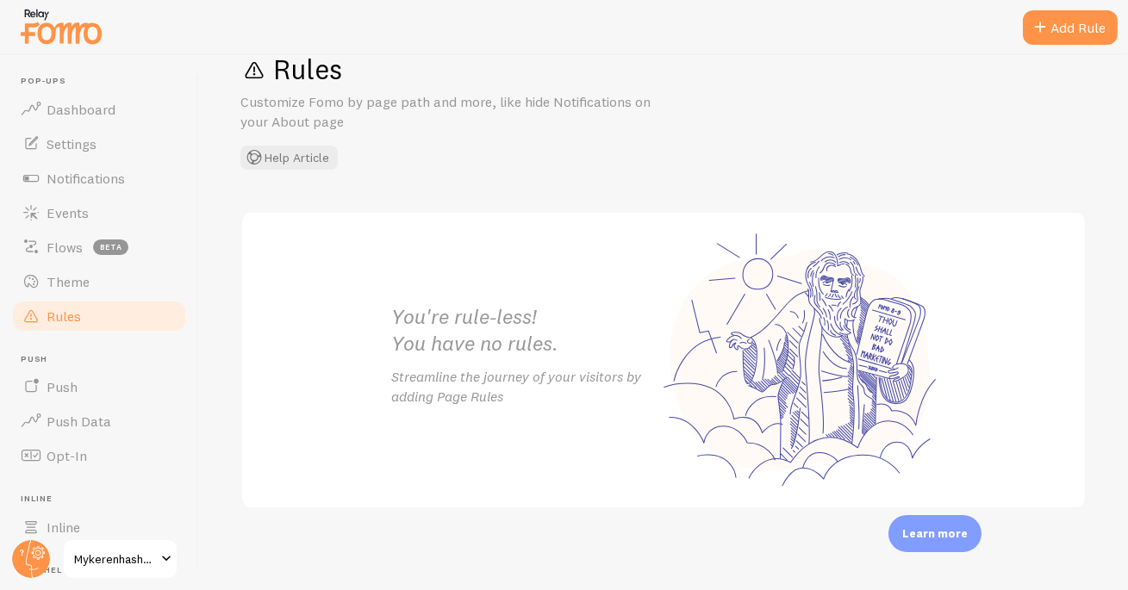
click at [109, 557] on span "Mykerenhashana" at bounding box center [115, 559] width 82 height 21
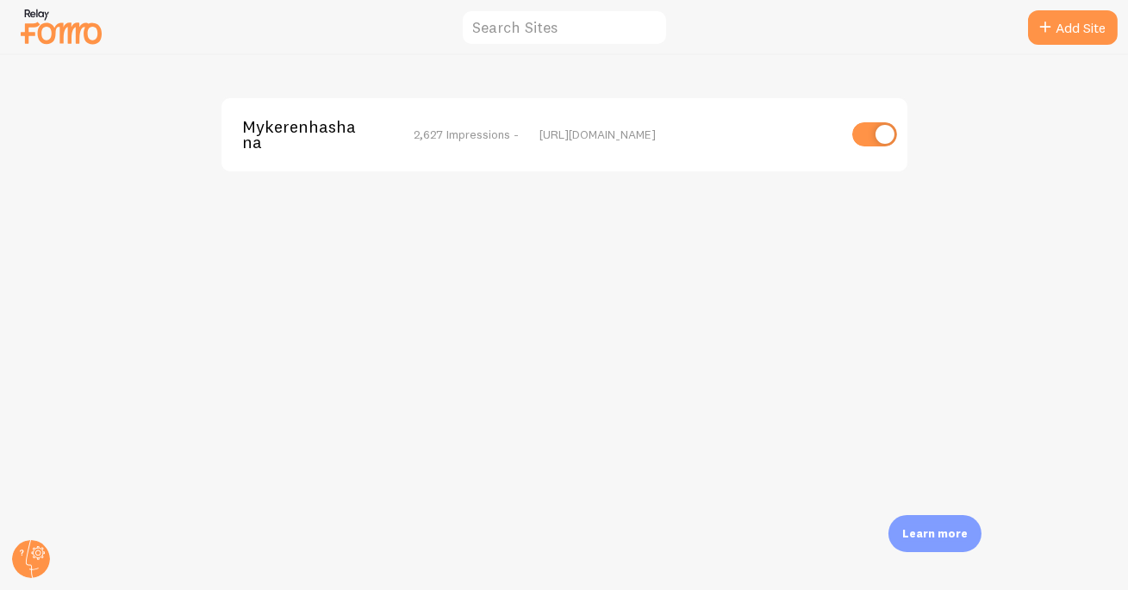
click at [260, 125] on span "Mykerenhashana" at bounding box center [311, 135] width 139 height 32
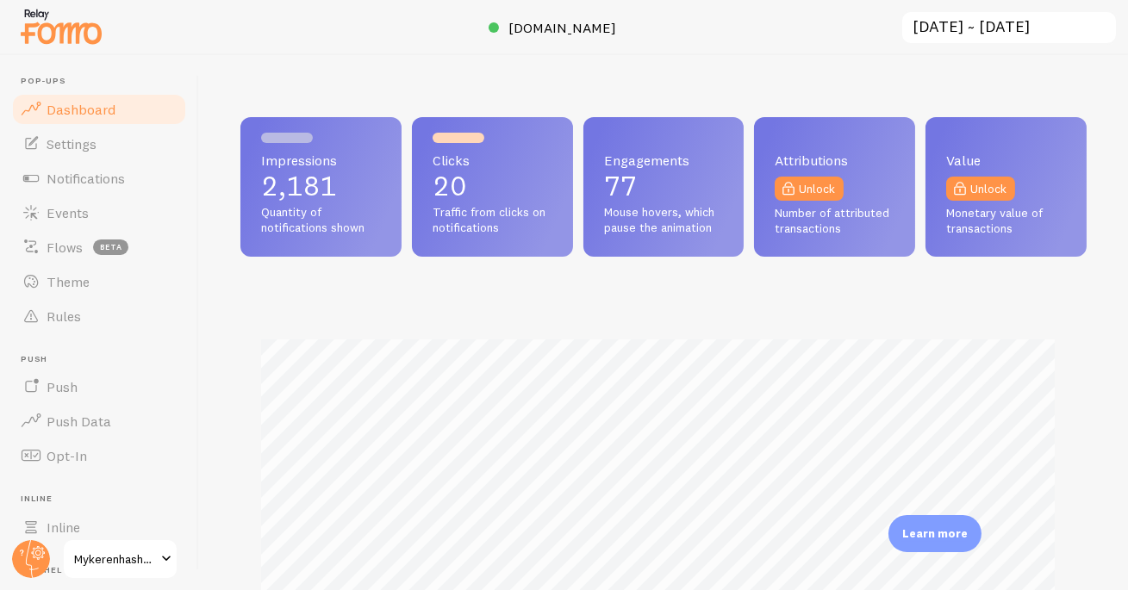
scroll to position [452, 835]
click at [545, 28] on span "[DOMAIN_NAME]" at bounding box center [563, 27] width 108 height 17
click at [80, 170] on span "Notifications" at bounding box center [86, 178] width 78 height 17
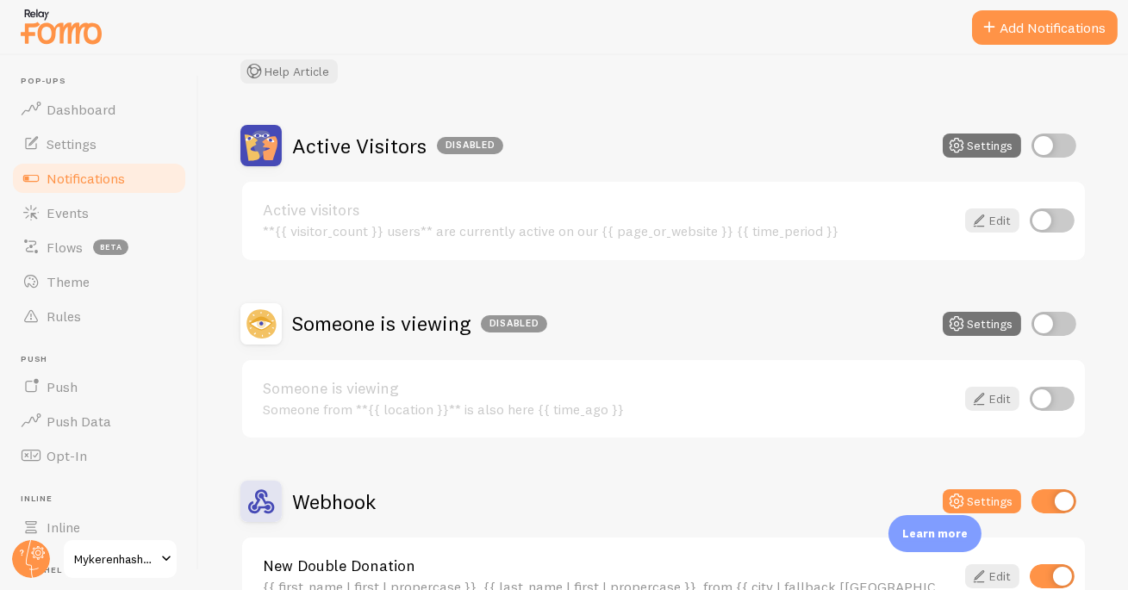
scroll to position [219, 0]
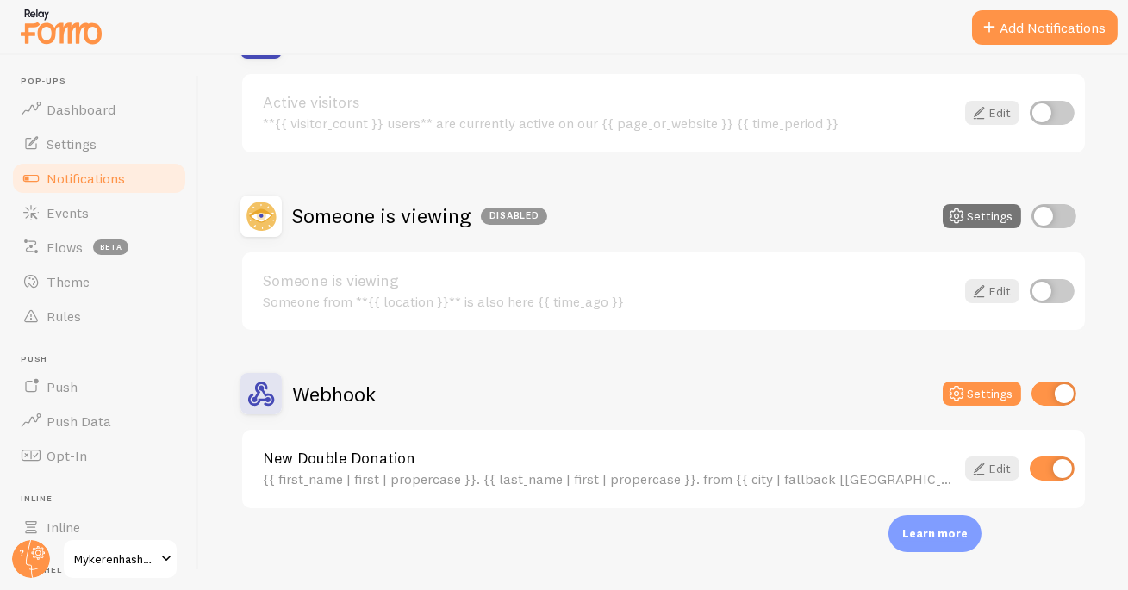
click at [355, 373] on div "Webhook" at bounding box center [307, 393] width 135 height 41
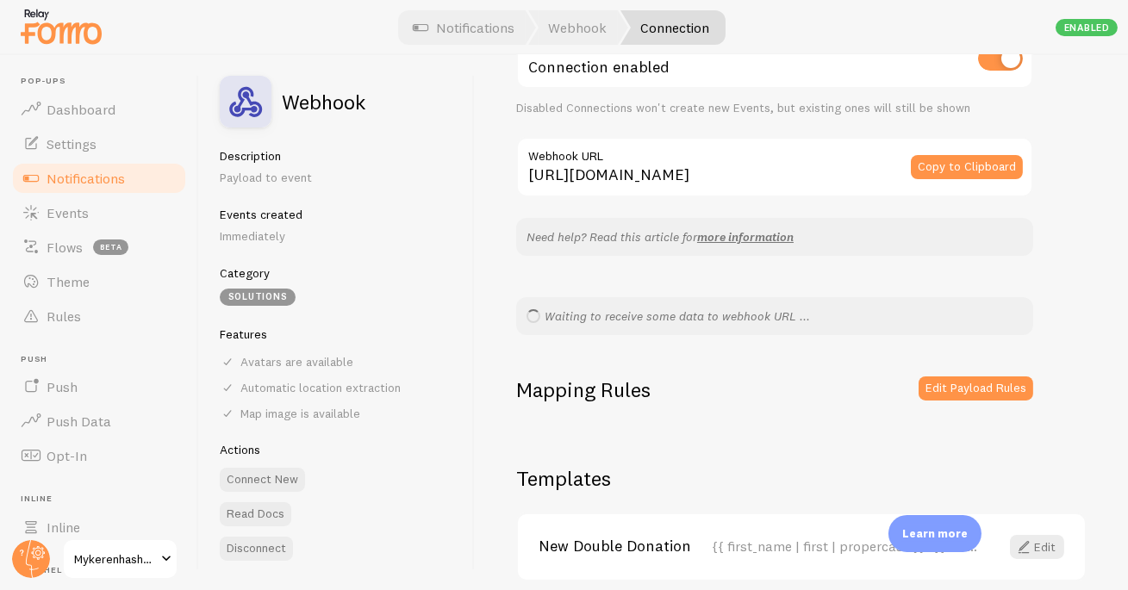
scroll to position [188, 0]
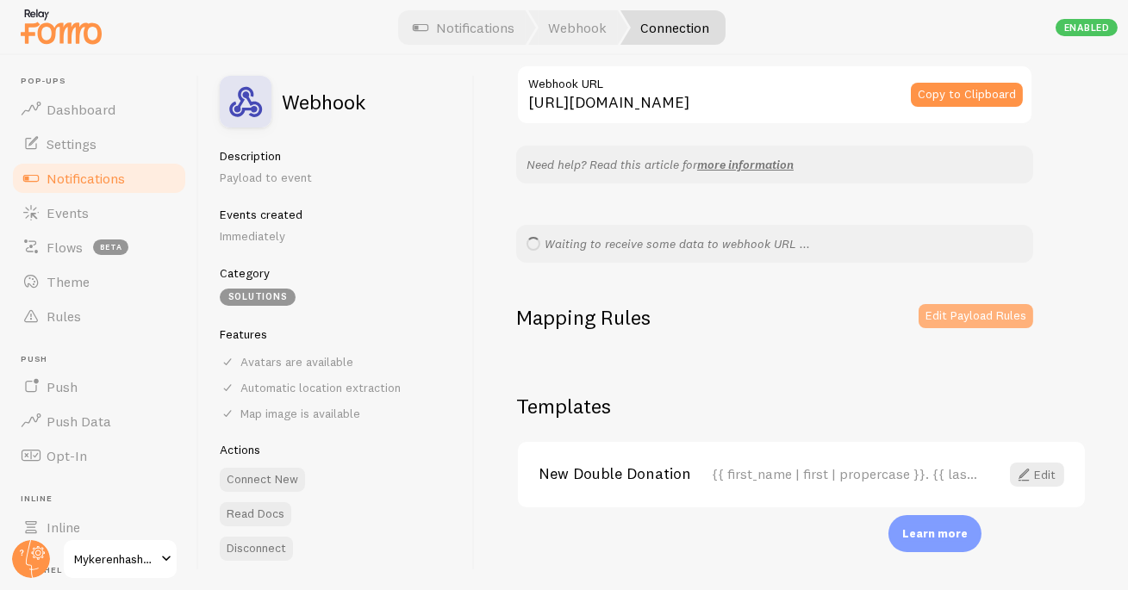
click at [987, 307] on button "Edit Payload Rules" at bounding box center [975, 316] width 115 height 24
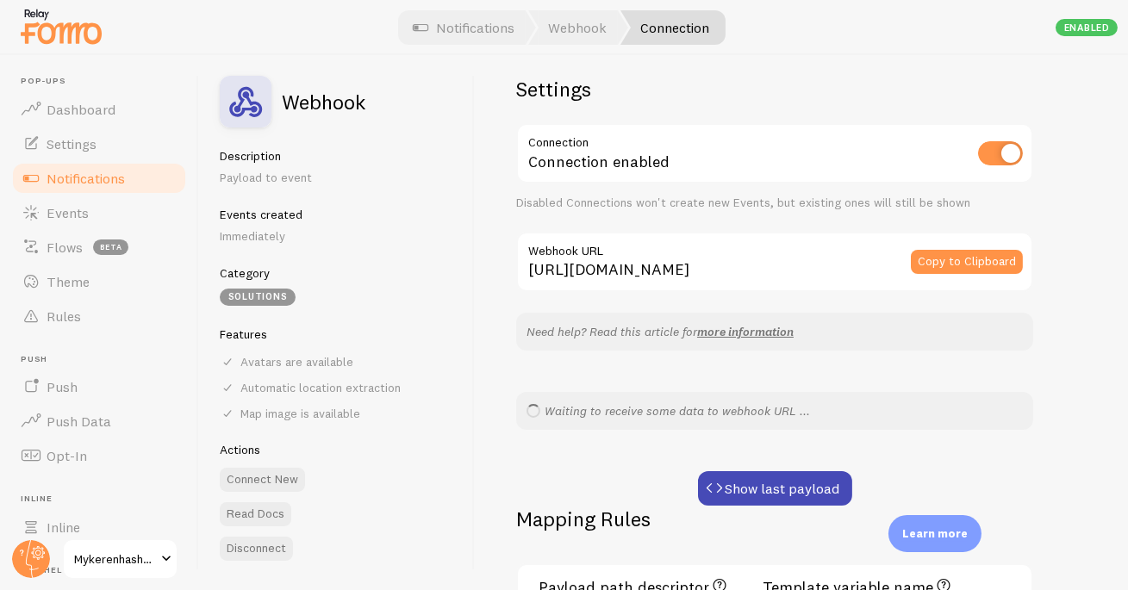
scroll to position [0, 0]
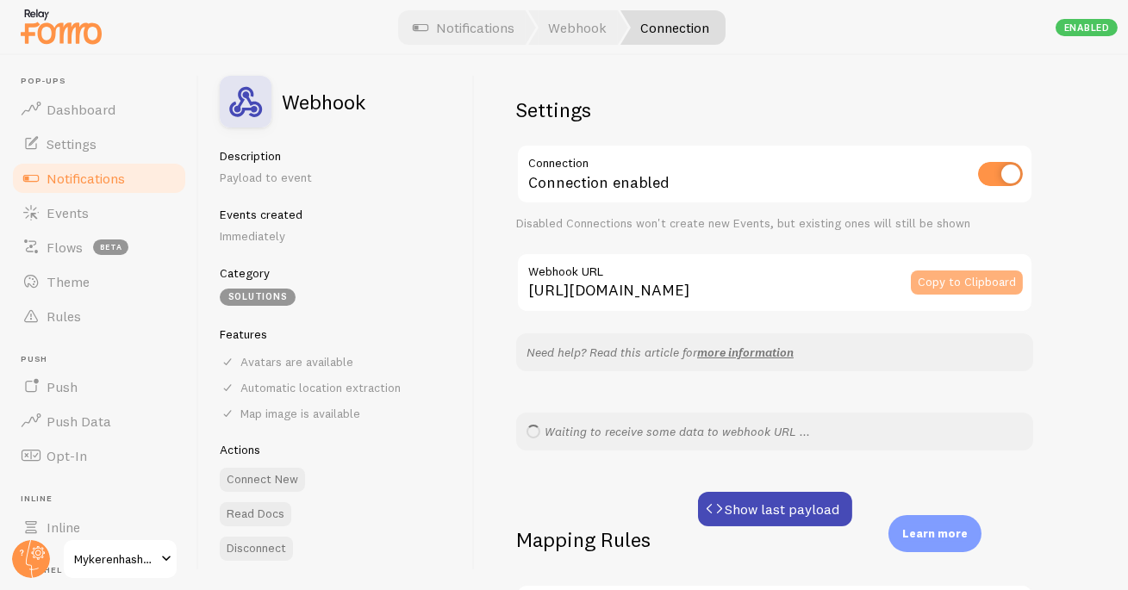
click at [943, 280] on button "Copy to Clipboard" at bounding box center [967, 283] width 112 height 24
